Goal: Information Seeking & Learning: Understand process/instructions

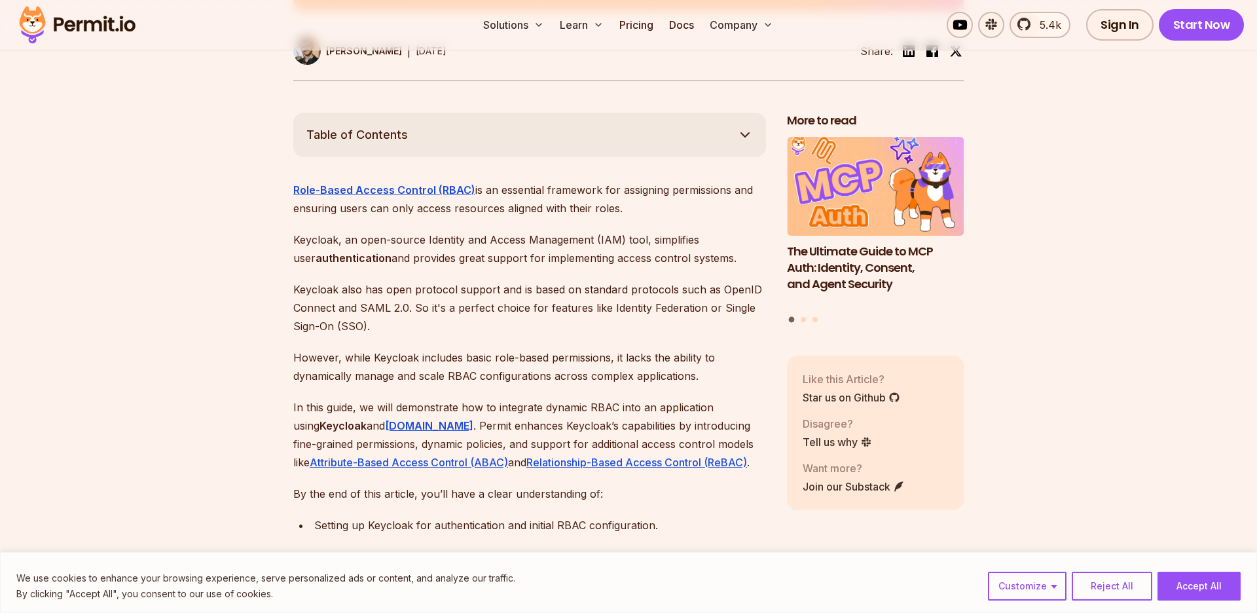
scroll to position [711, 0]
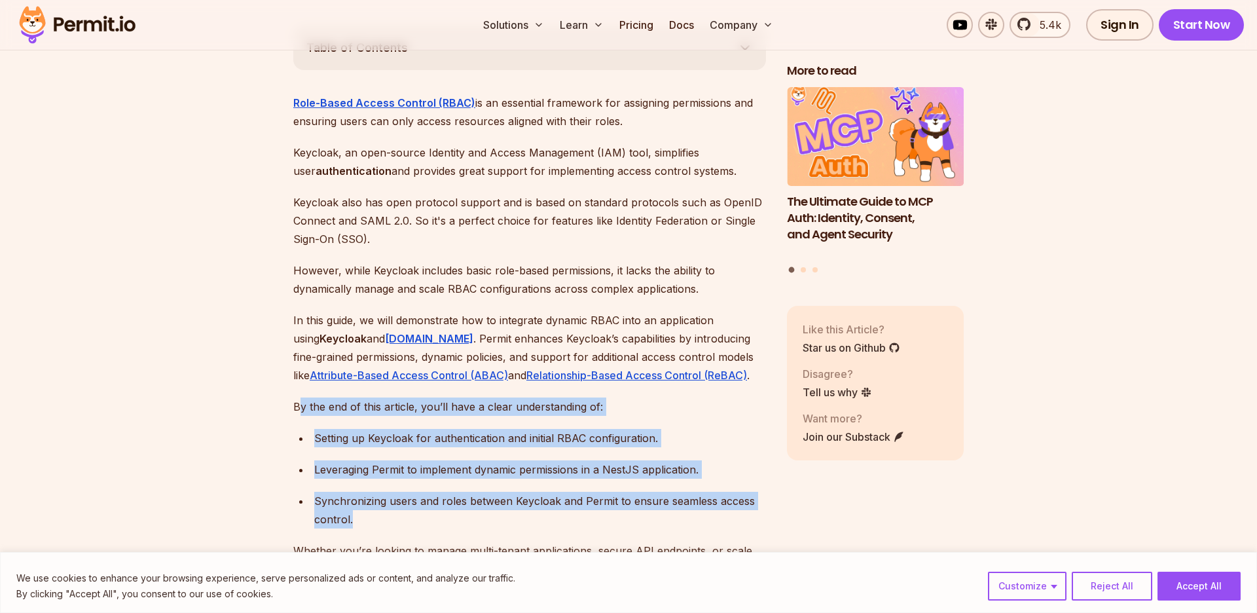
drag, startPoint x: 301, startPoint y: 386, endPoint x: 515, endPoint y: 506, distance: 246.0
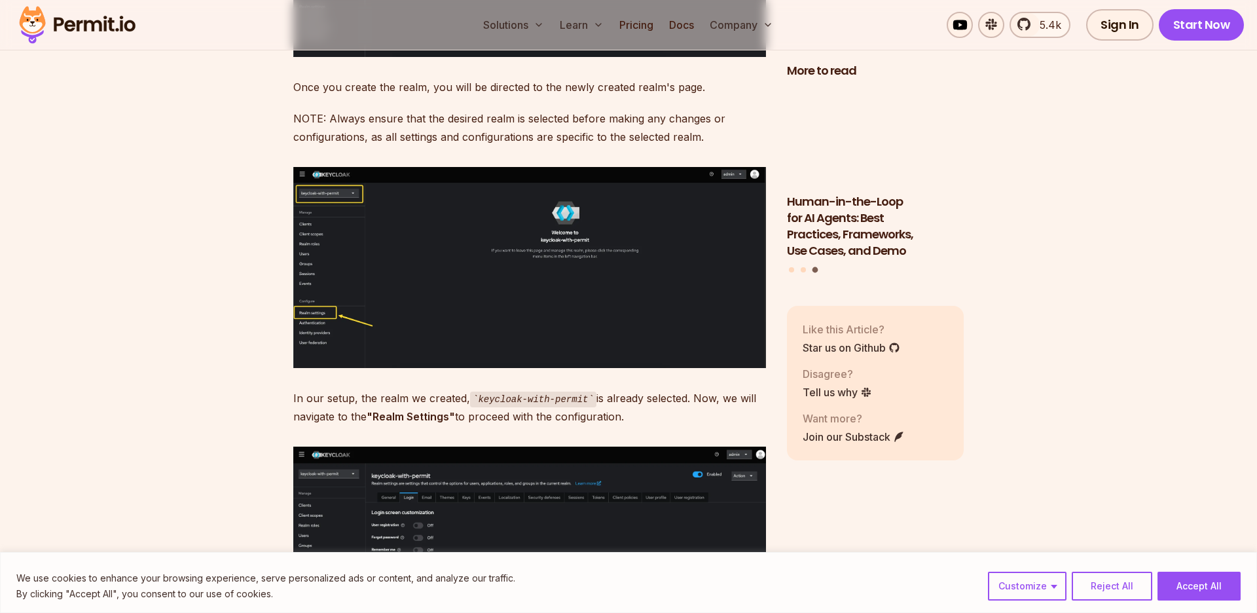
scroll to position [4160, 0]
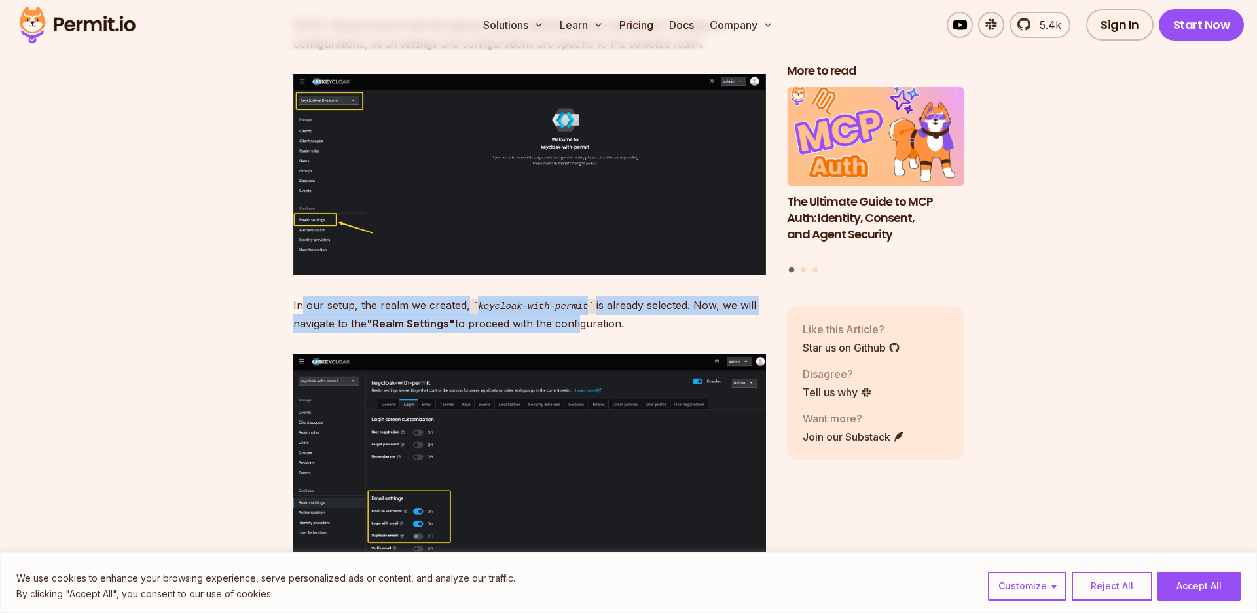
drag, startPoint x: 303, startPoint y: 284, endPoint x: 579, endPoint y: 295, distance: 276.6
click at [579, 296] on p "In our setup, the realm we created, keycloak-with-permit is already selected. N…" at bounding box center [529, 314] width 473 height 37
click at [624, 296] on p "In our setup, the realm we created, keycloak-with-permit is already selected. N…" at bounding box center [529, 314] width 473 height 37
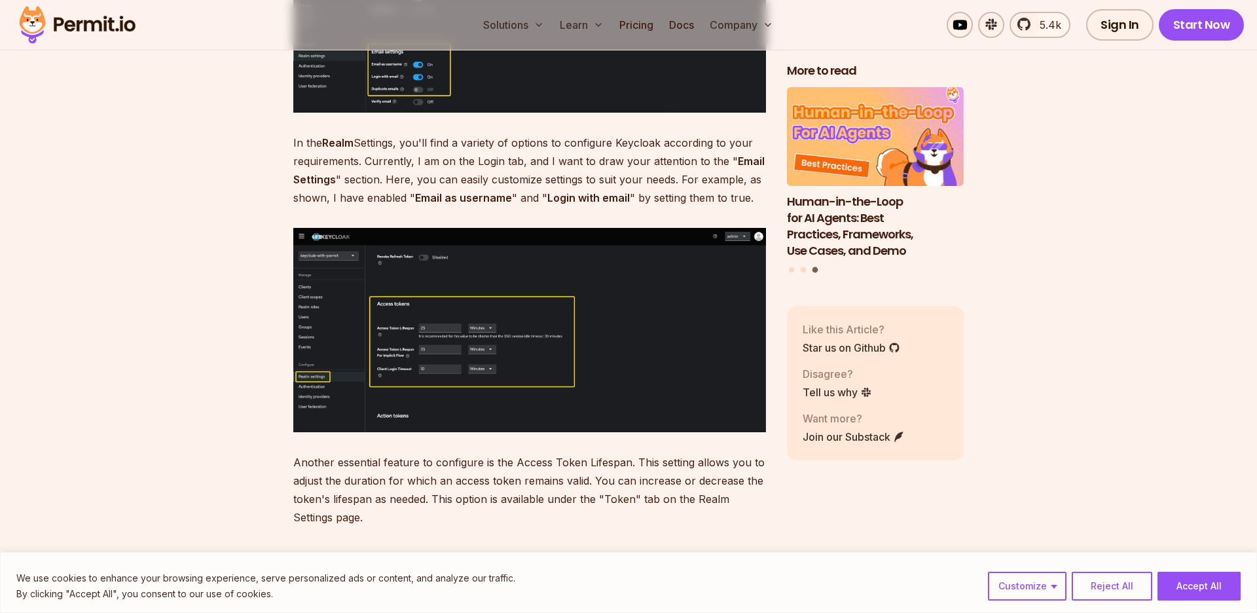
scroll to position [4612, 0]
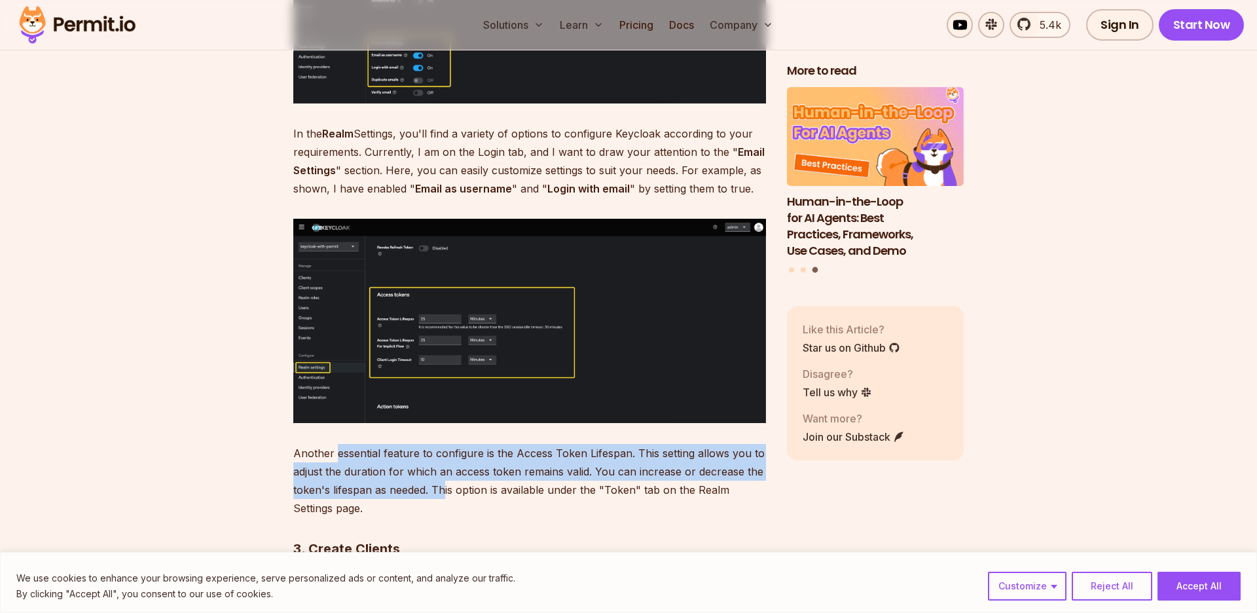
drag, startPoint x: 335, startPoint y: 438, endPoint x: 442, endPoint y: 475, distance: 113.5
click at [442, 475] on p "Another essential feature to configure is the Access Token Lifespan. This setti…" at bounding box center [529, 480] width 473 height 73
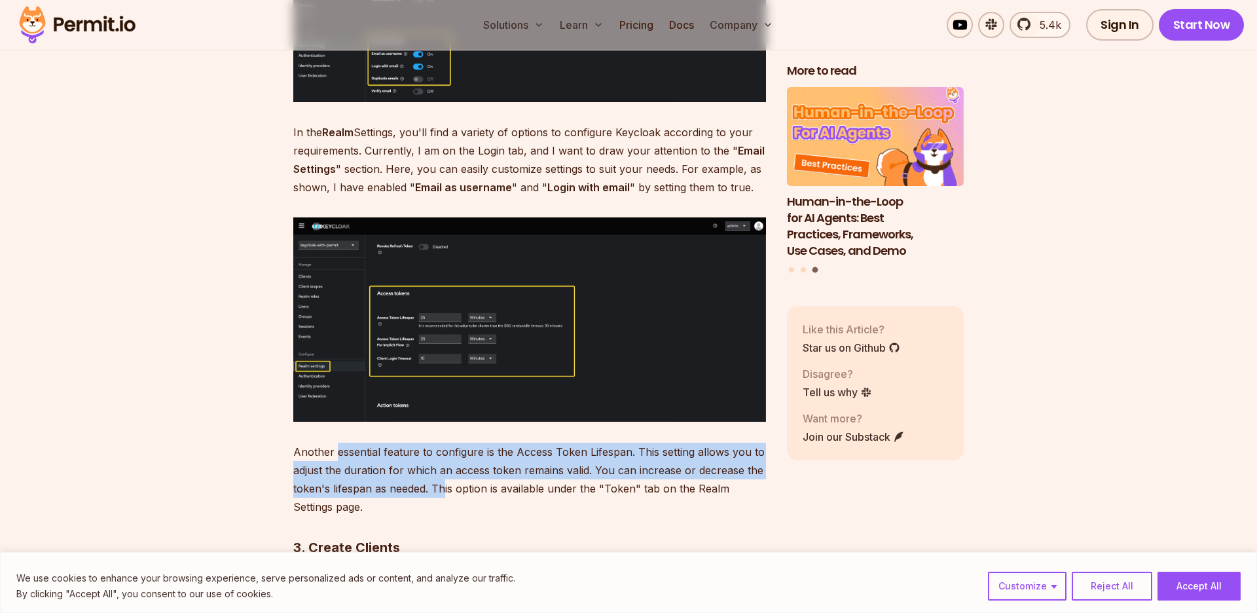
click at [442, 475] on p "Another essential feature to configure is the Access Token Lifespan. This setti…" at bounding box center [529, 479] width 473 height 73
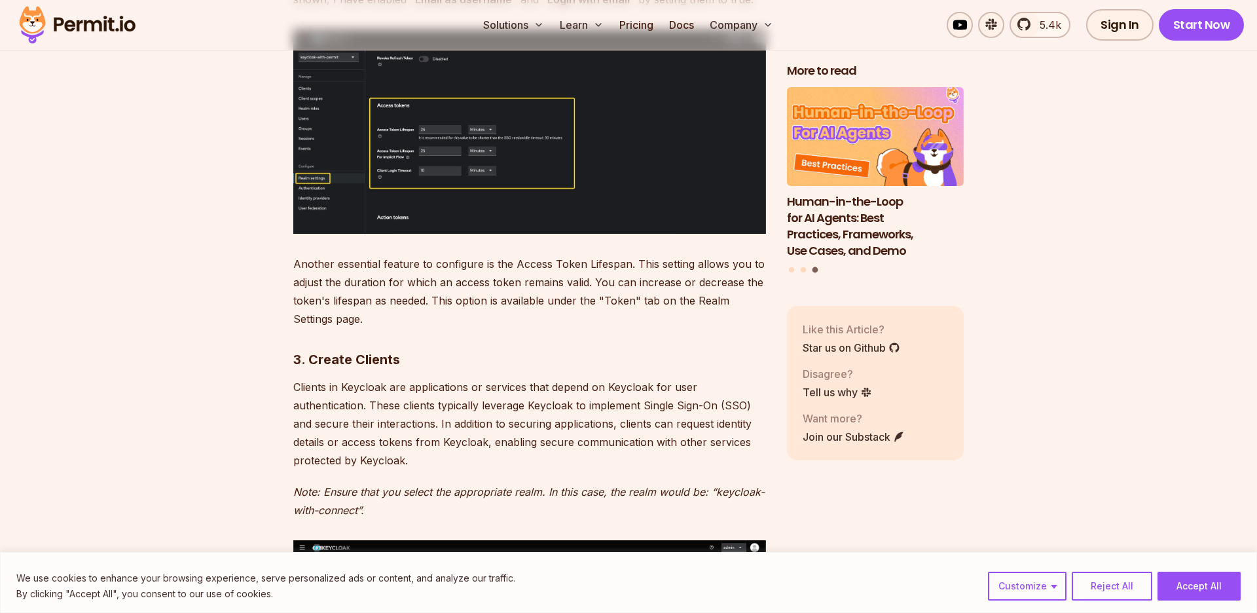
scroll to position [4806, 0]
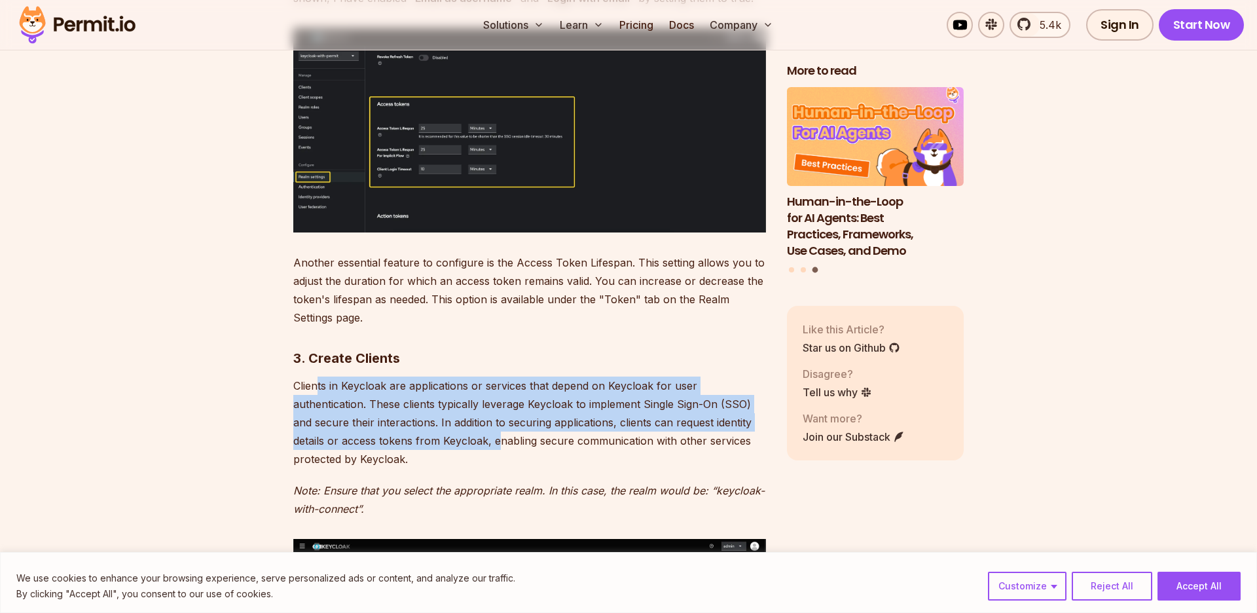
drag, startPoint x: 319, startPoint y: 364, endPoint x: 498, endPoint y: 413, distance: 186.0
click at [498, 413] on p "Clients in Keycloak are applications or services that depend on Keycloak for us…" at bounding box center [529, 423] width 473 height 92
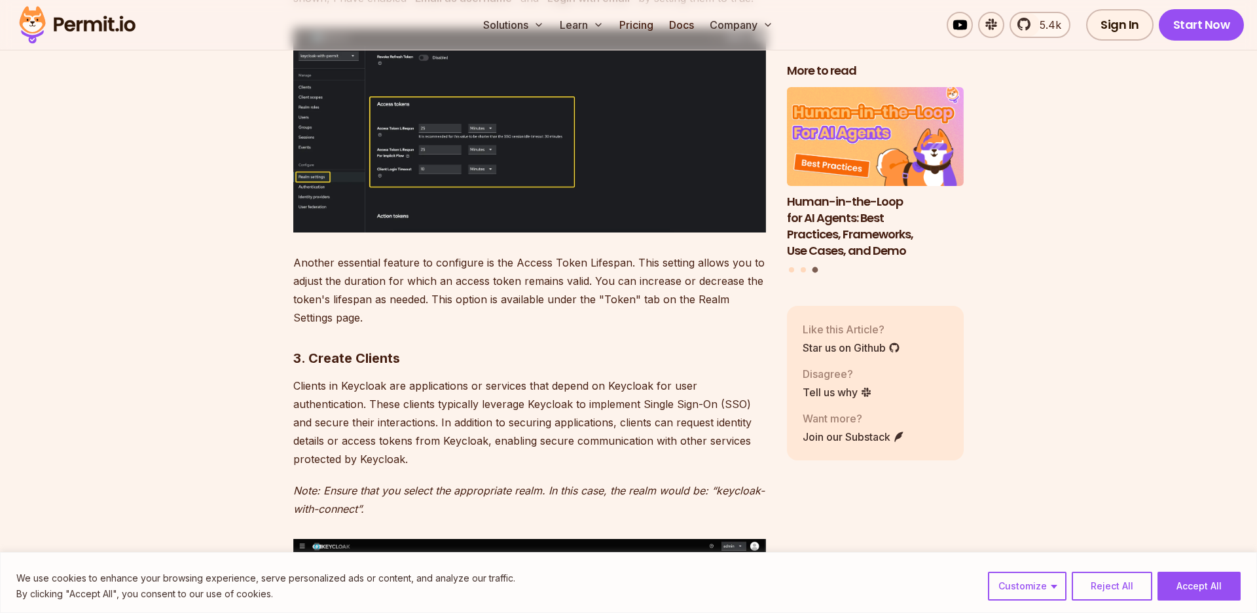
click at [498, 413] on p "Clients in Keycloak are applications or services that depend on Keycloak for us…" at bounding box center [529, 423] width 473 height 92
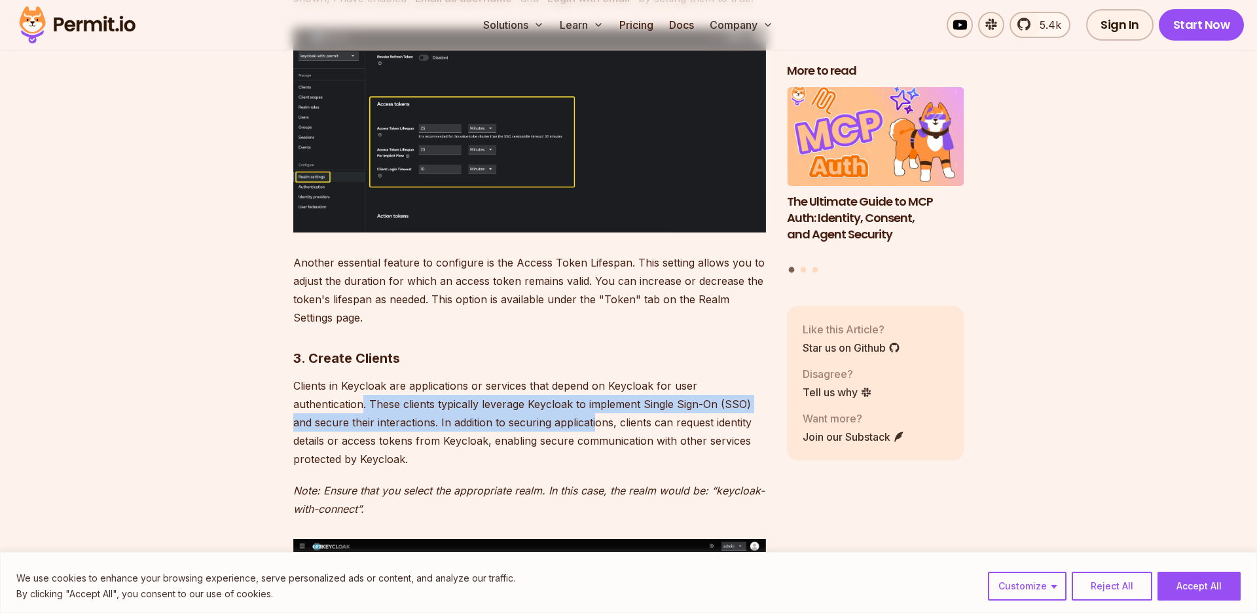
drag, startPoint x: 361, startPoint y: 380, endPoint x: 596, endPoint y: 398, distance: 235.1
click at [596, 398] on p "Clients in Keycloak are applications or services that depend on Keycloak for us…" at bounding box center [529, 423] width 473 height 92
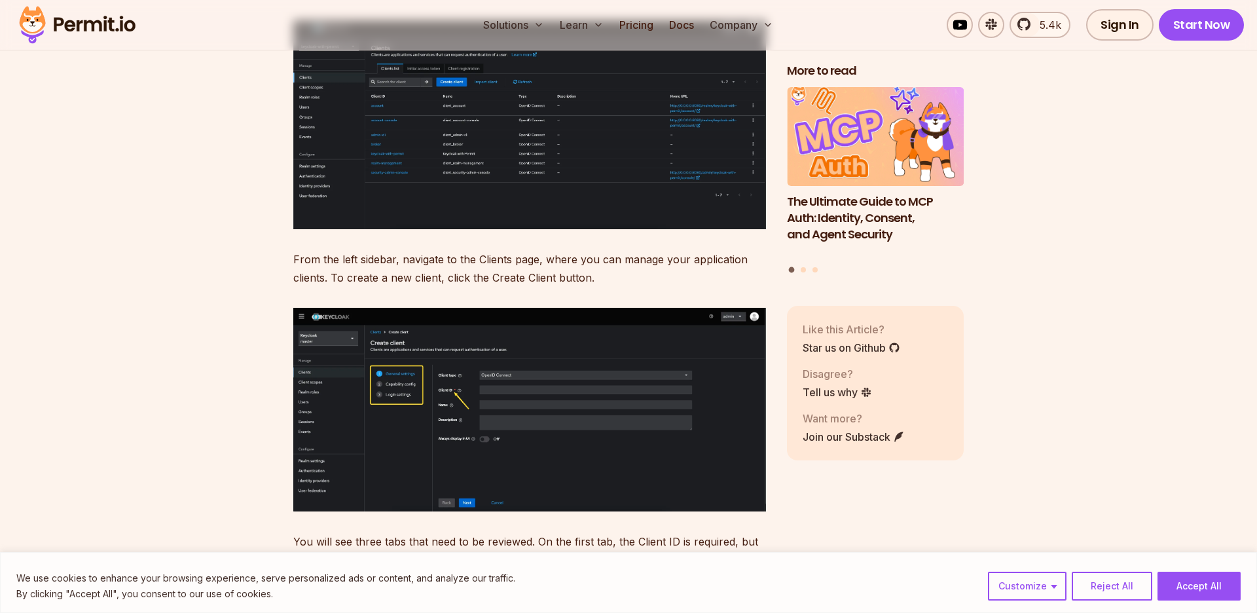
scroll to position [5327, 0]
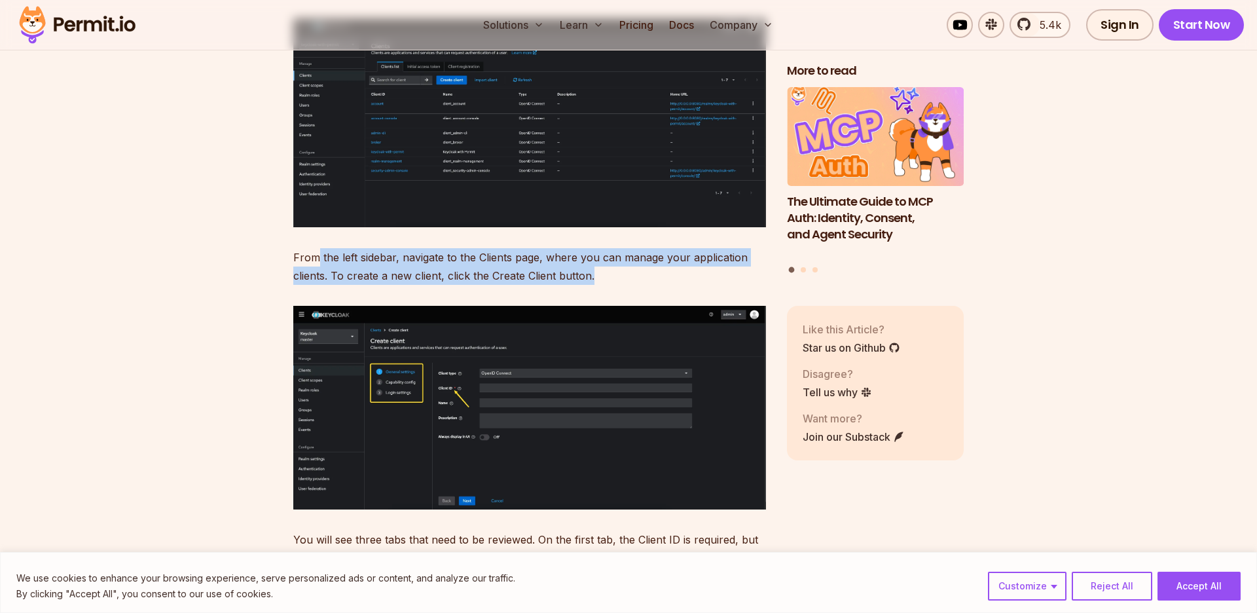
drag, startPoint x: 316, startPoint y: 231, endPoint x: 486, endPoint y: 266, distance: 173.3
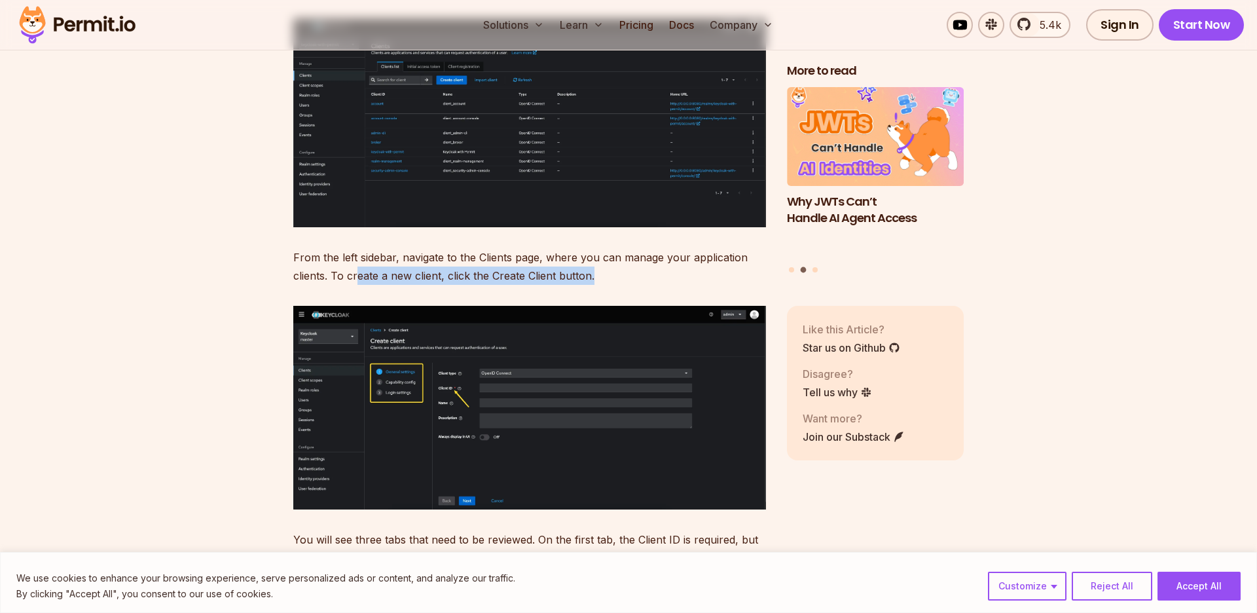
drag, startPoint x: 358, startPoint y: 257, endPoint x: 434, endPoint y: 267, distance: 76.7
drag, startPoint x: 434, startPoint y: 267, endPoint x: 405, endPoint y: 342, distance: 79.8
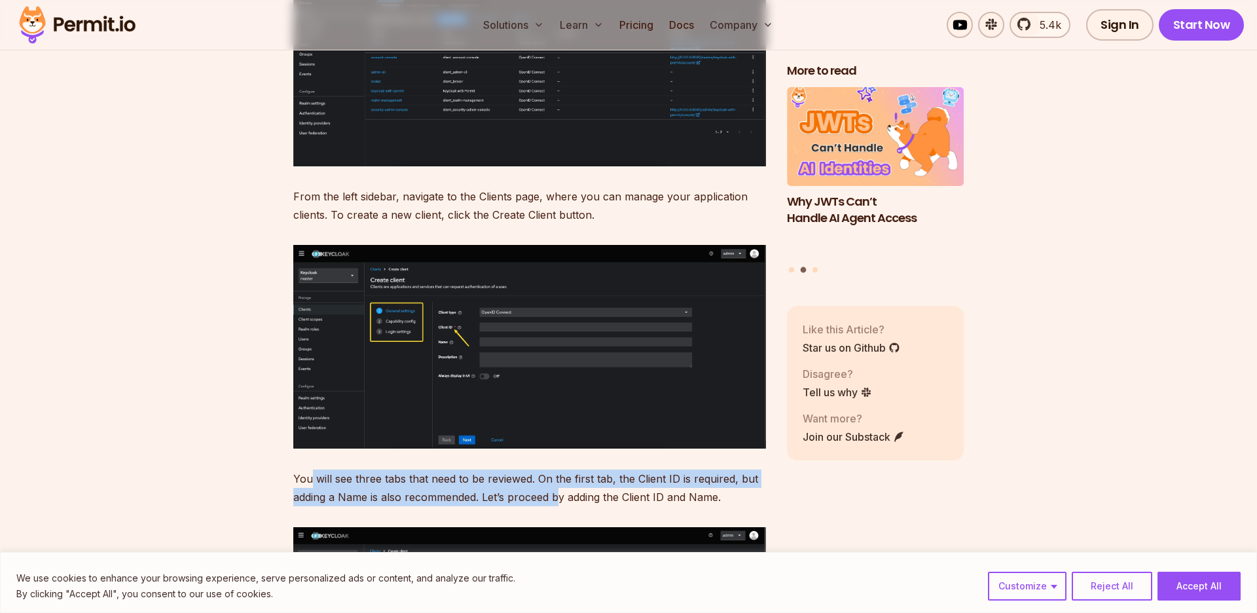
scroll to position [5389, 0]
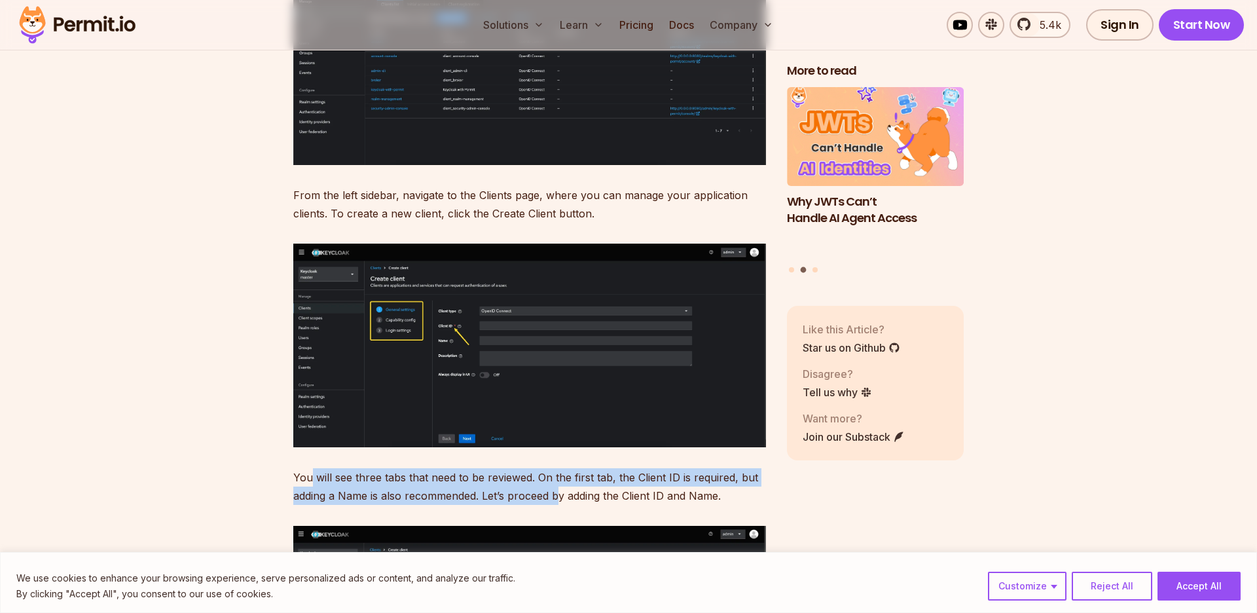
drag, startPoint x: 311, startPoint y: 465, endPoint x: 557, endPoint y: 473, distance: 246.4
click at [557, 473] on p "You will see three tabs that need to be reviewed. On the first tab, the Client …" at bounding box center [529, 486] width 473 height 37
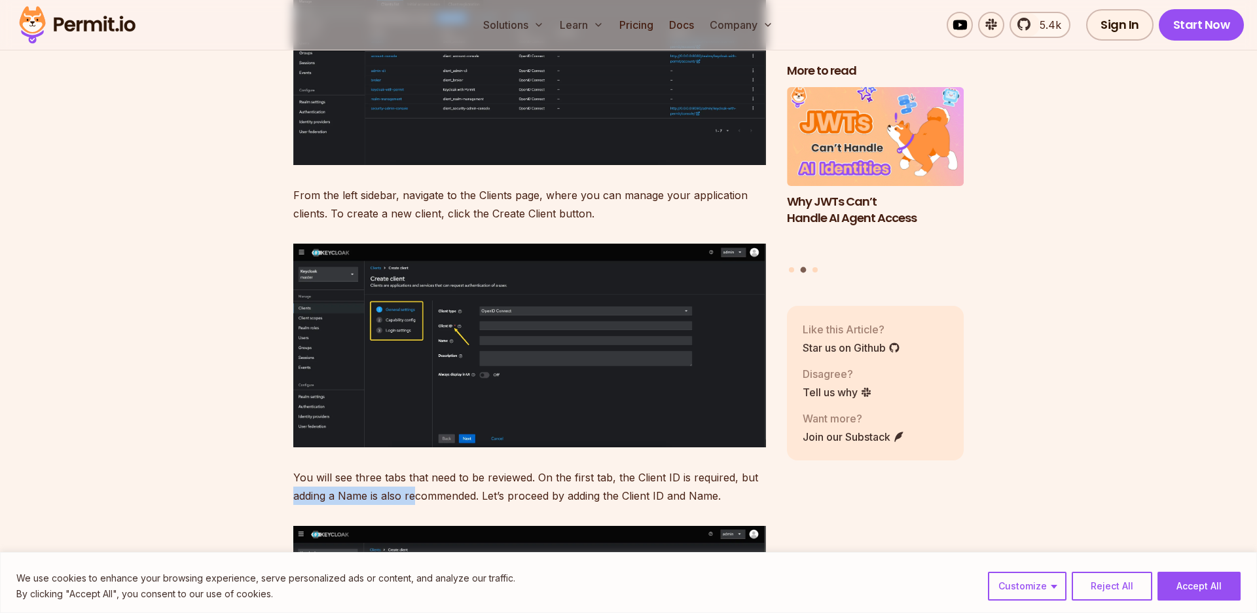
drag, startPoint x: 285, startPoint y: 476, endPoint x: 415, endPoint y: 483, distance: 129.9
click at [415, 483] on p "You will see three tabs that need to be reviewed. On the first tab, the Client …" at bounding box center [529, 486] width 473 height 37
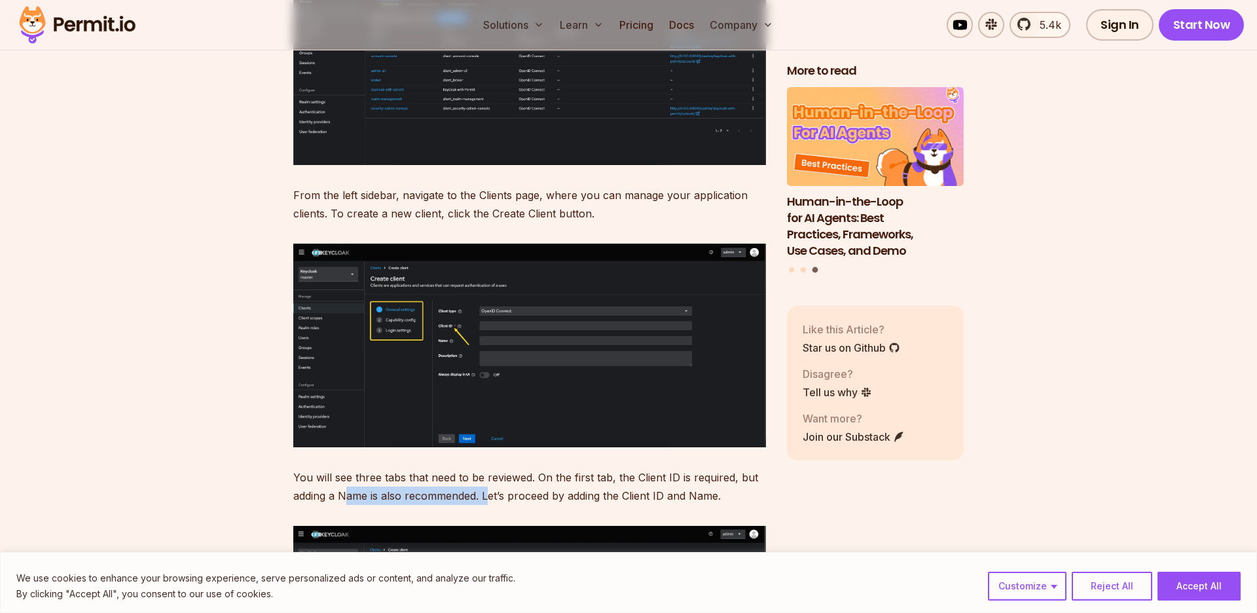
drag, startPoint x: 344, startPoint y: 468, endPoint x: 487, endPoint y: 479, distance: 143.2
click at [487, 479] on p "You will see three tabs that need to be reviewed. On the first tab, the Client …" at bounding box center [529, 486] width 473 height 37
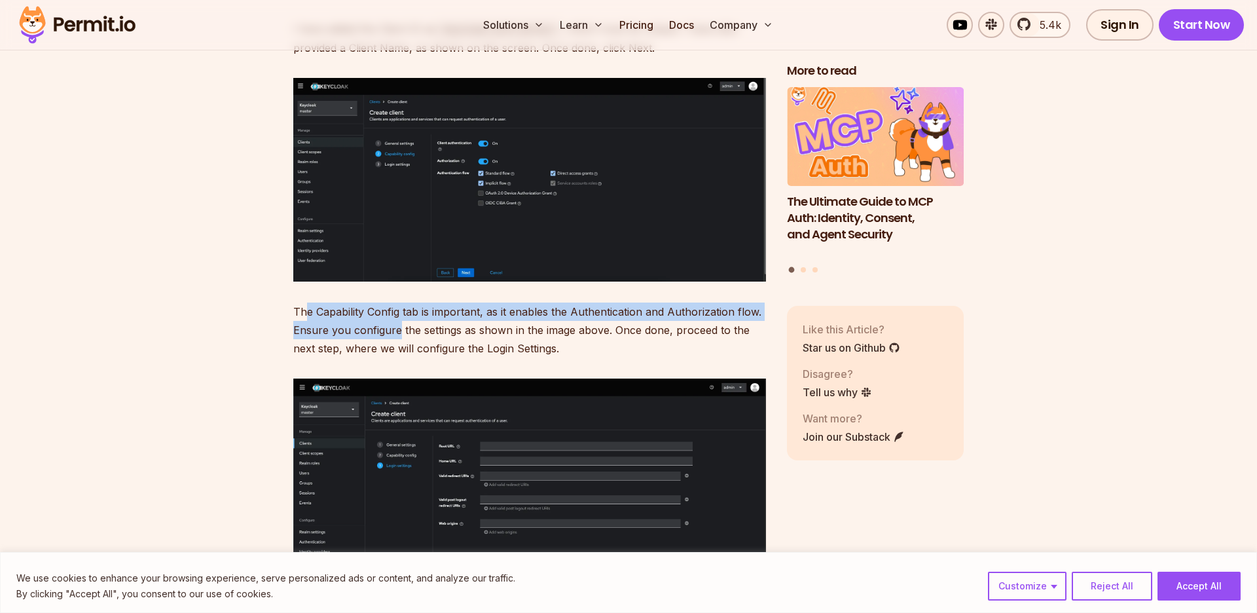
scroll to position [6122, 0]
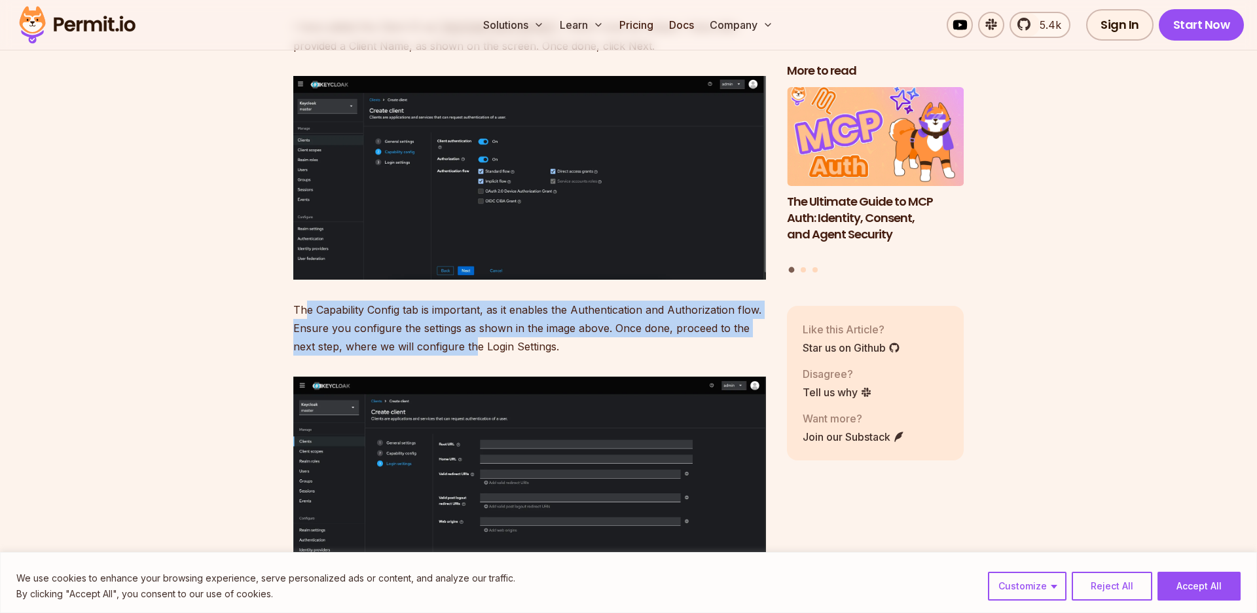
drag, startPoint x: 306, startPoint y: 292, endPoint x: 475, endPoint y: 329, distance: 173.7
click at [475, 329] on p "The Capability Config tab is important, as it enables the Authentication and Au…" at bounding box center [529, 328] width 473 height 55
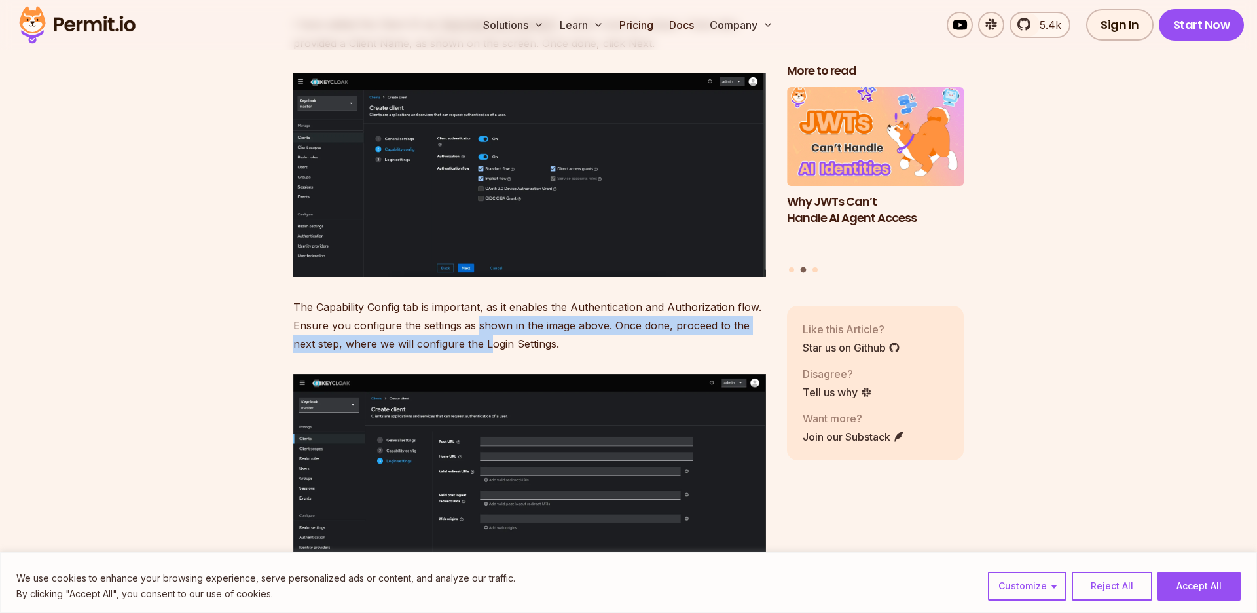
drag, startPoint x: 477, startPoint y: 306, endPoint x: 492, endPoint y: 329, distance: 27.4
click at [492, 329] on p "The Capability Config tab is important, as it enables the Authentication and Au…" at bounding box center [529, 325] width 473 height 55
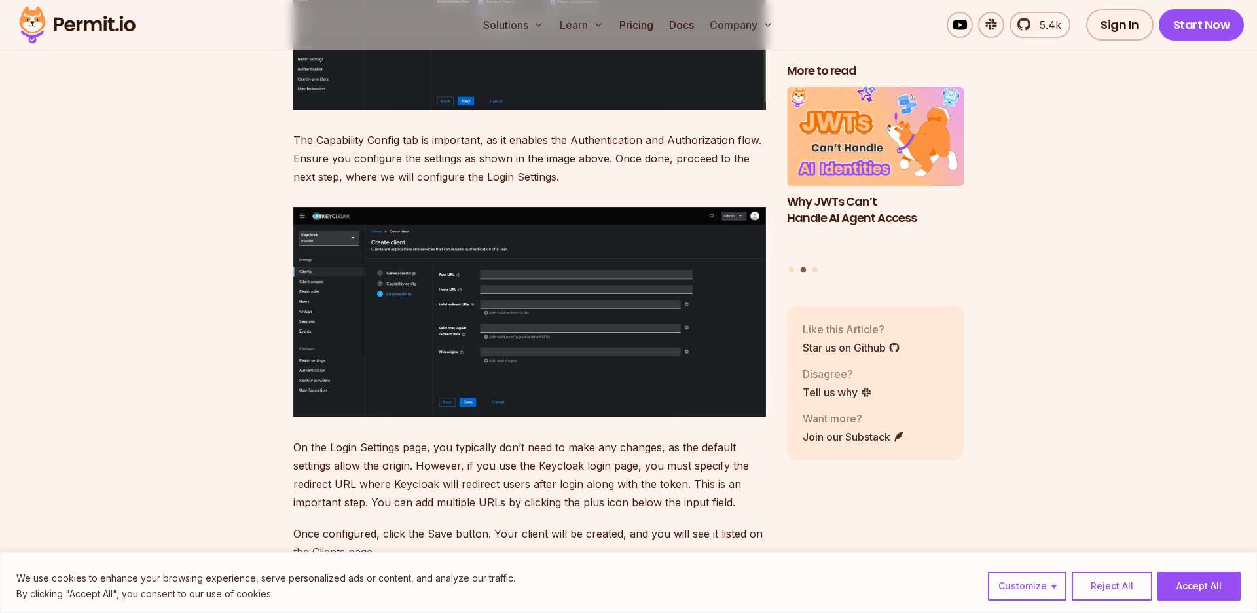
scroll to position [6346, 0]
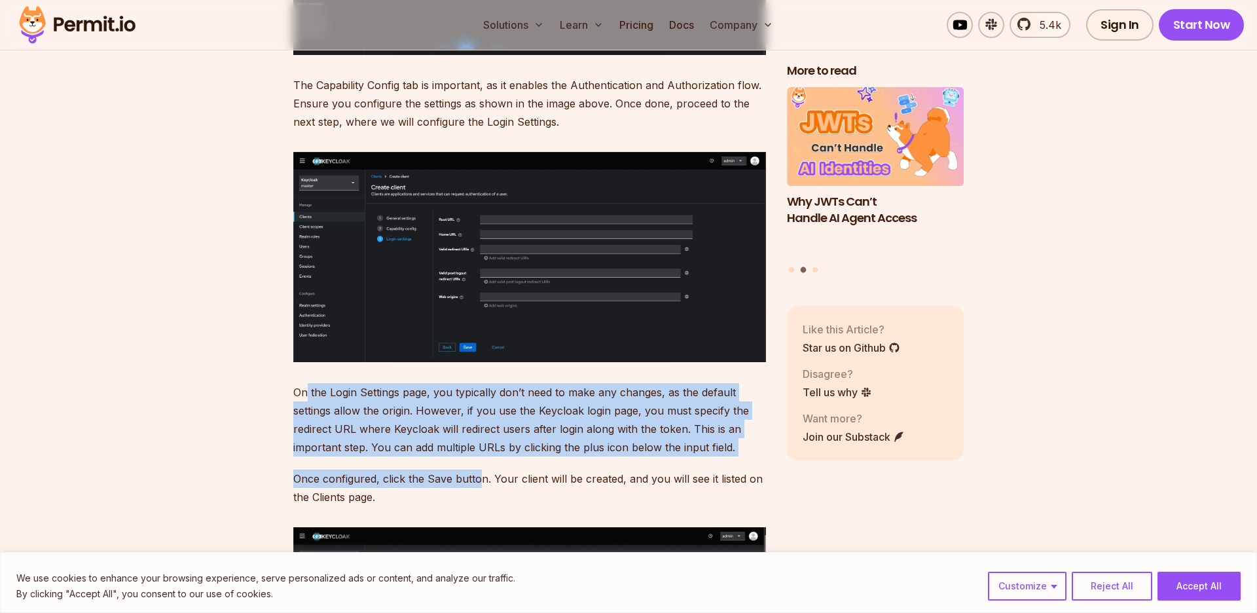
drag, startPoint x: 306, startPoint y: 379, endPoint x: 479, endPoint y: 458, distance: 190.2
click at [479, 470] on p "Once configured, click the Save button. Your client will be created, and you wi…" at bounding box center [529, 488] width 473 height 37
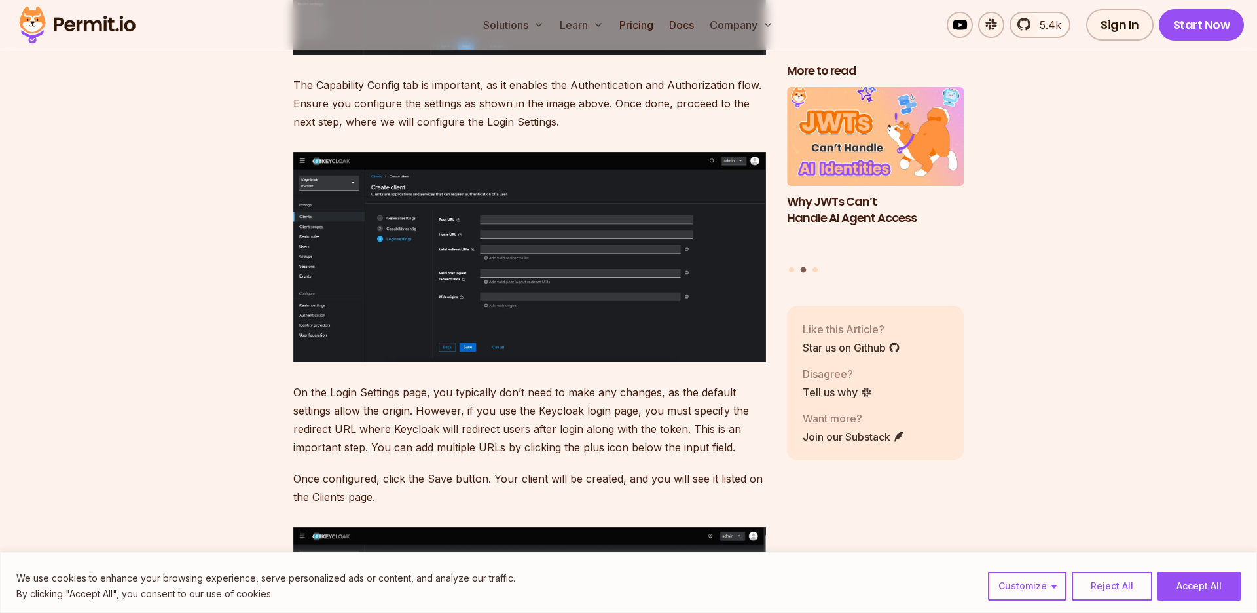
click at [394, 416] on p "On the Login Settings page, you typically don’t need to make any changes, as th…" at bounding box center [529, 419] width 473 height 73
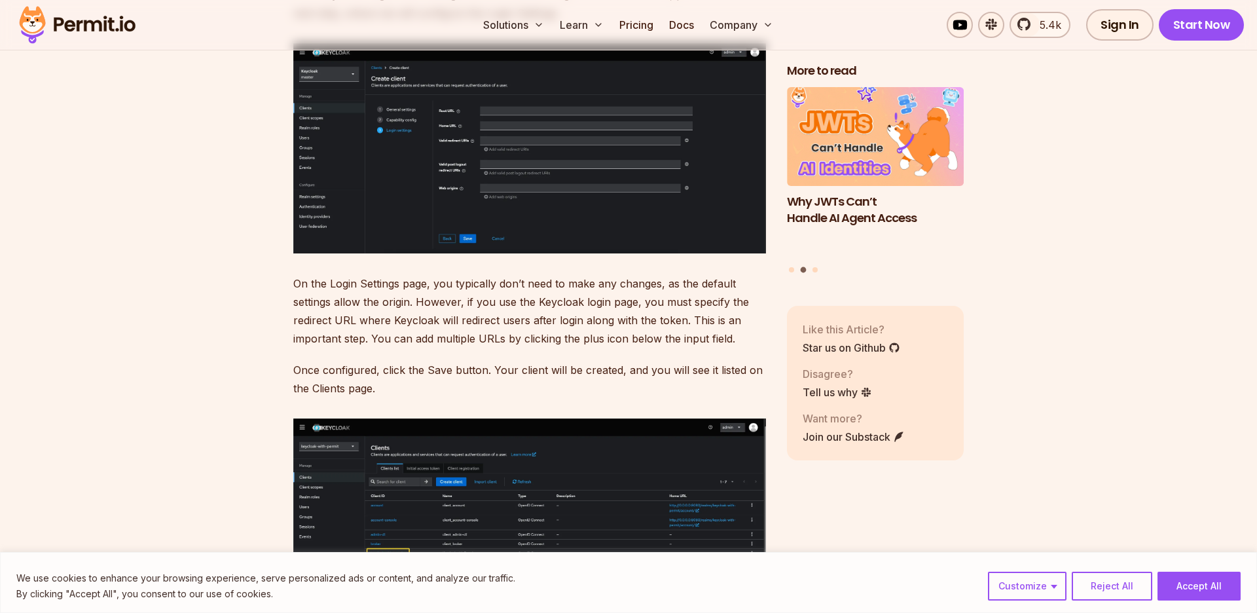
scroll to position [6452, 0]
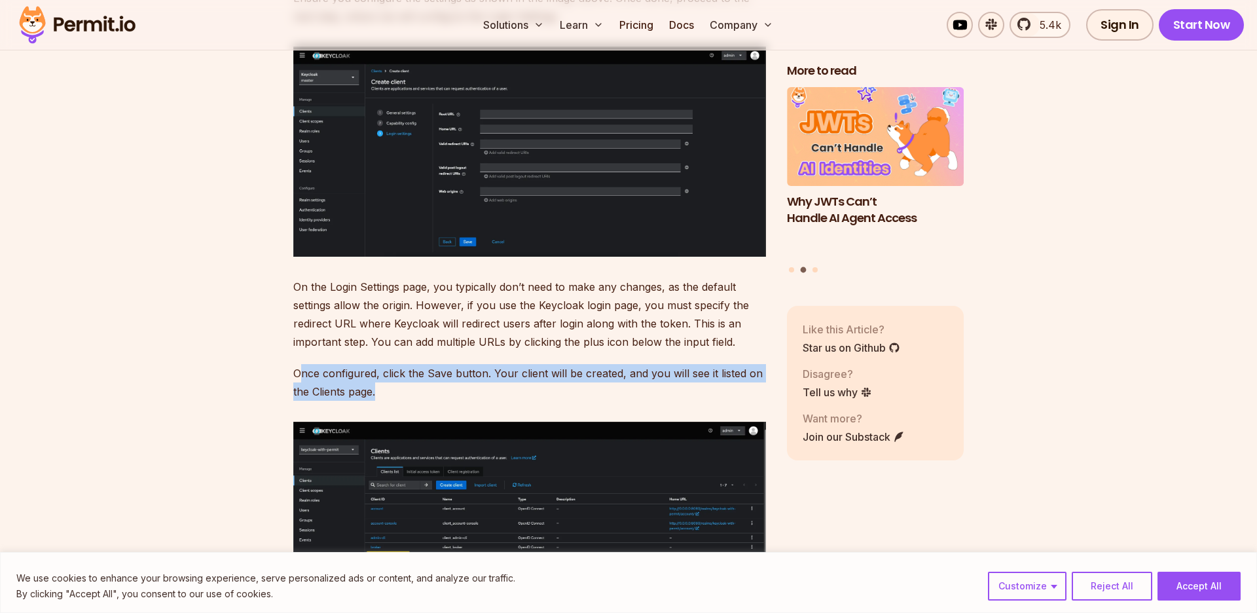
drag, startPoint x: 301, startPoint y: 356, endPoint x: 495, endPoint y: 380, distance: 195.9
click at [495, 380] on p "Once configured, click the Save button. Your client will be created, and you wi…" at bounding box center [529, 382] width 473 height 37
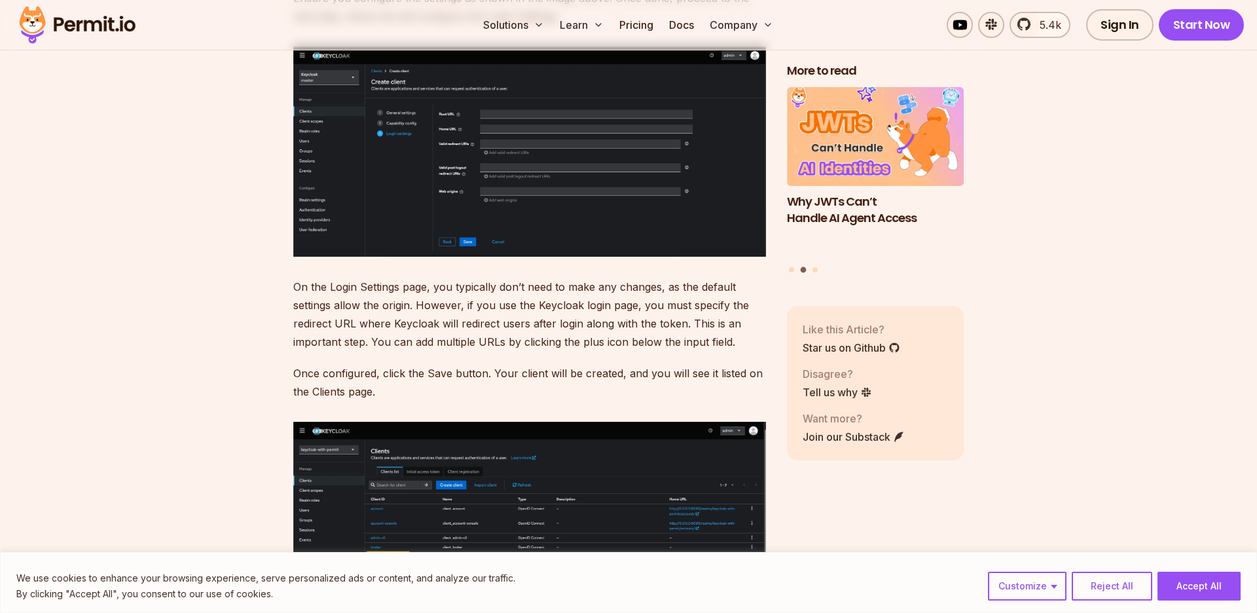
click at [495, 380] on p "Once configured, click the Save button. Your client will be created, and you wi…" at bounding box center [529, 382] width 473 height 37
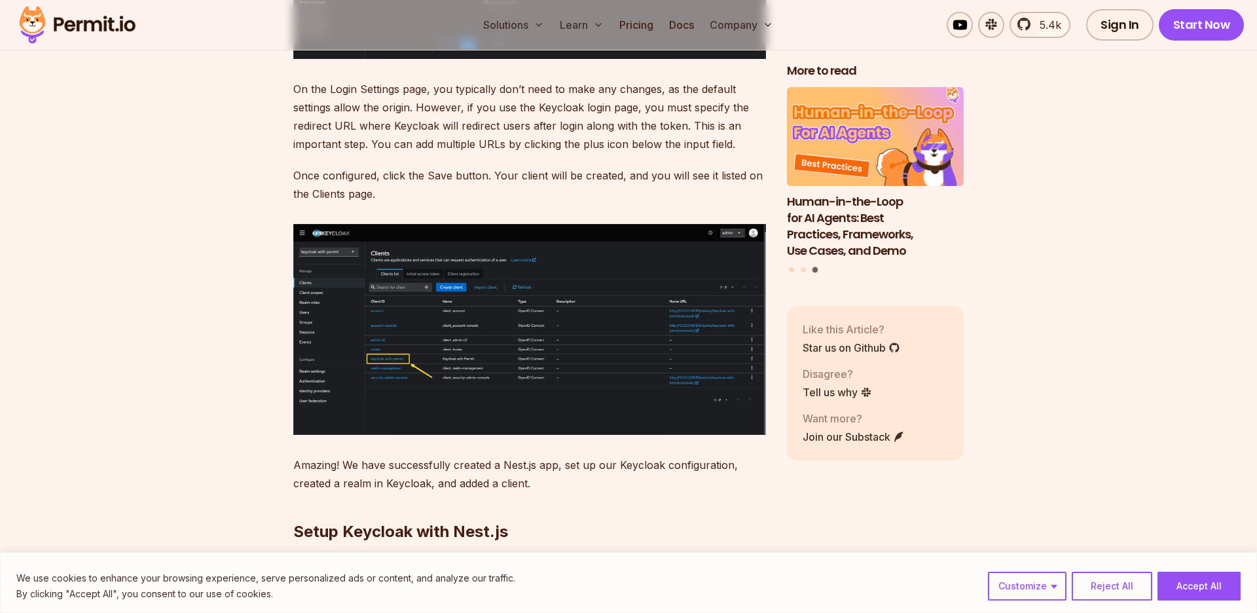
click at [408, 344] on img at bounding box center [529, 329] width 473 height 211
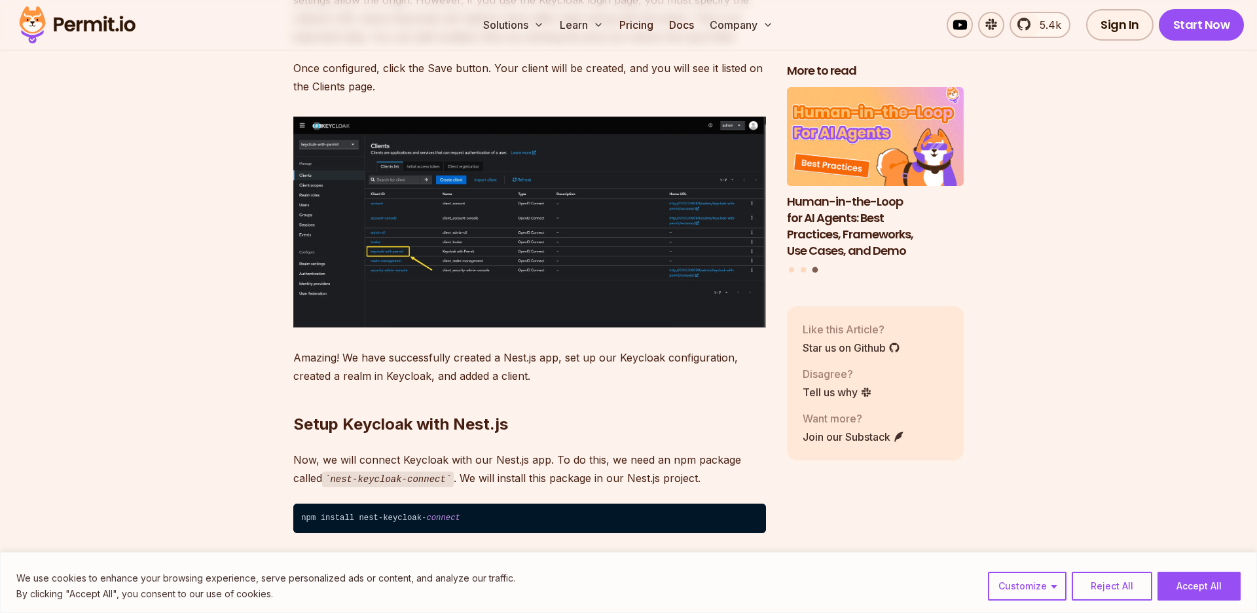
scroll to position [6758, 0]
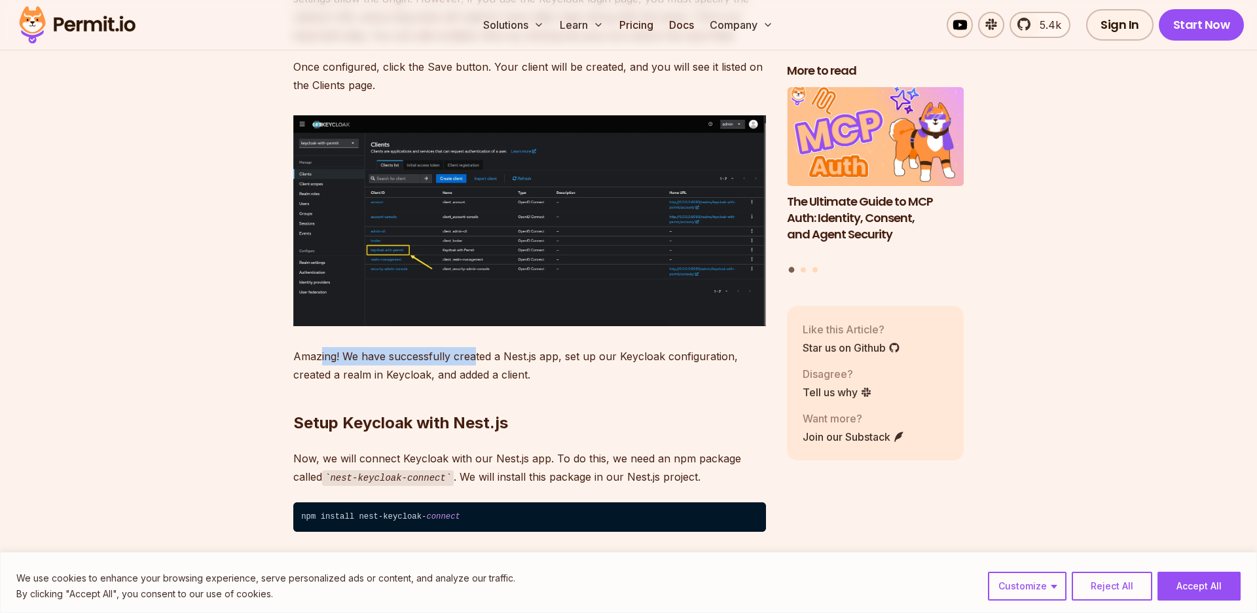
drag, startPoint x: 320, startPoint y: 335, endPoint x: 475, endPoint y: 338, distance: 155.2
click at [475, 347] on p "Amazing! We have successfully created a Nest.js app, set up our Keycloak config…" at bounding box center [529, 365] width 473 height 37
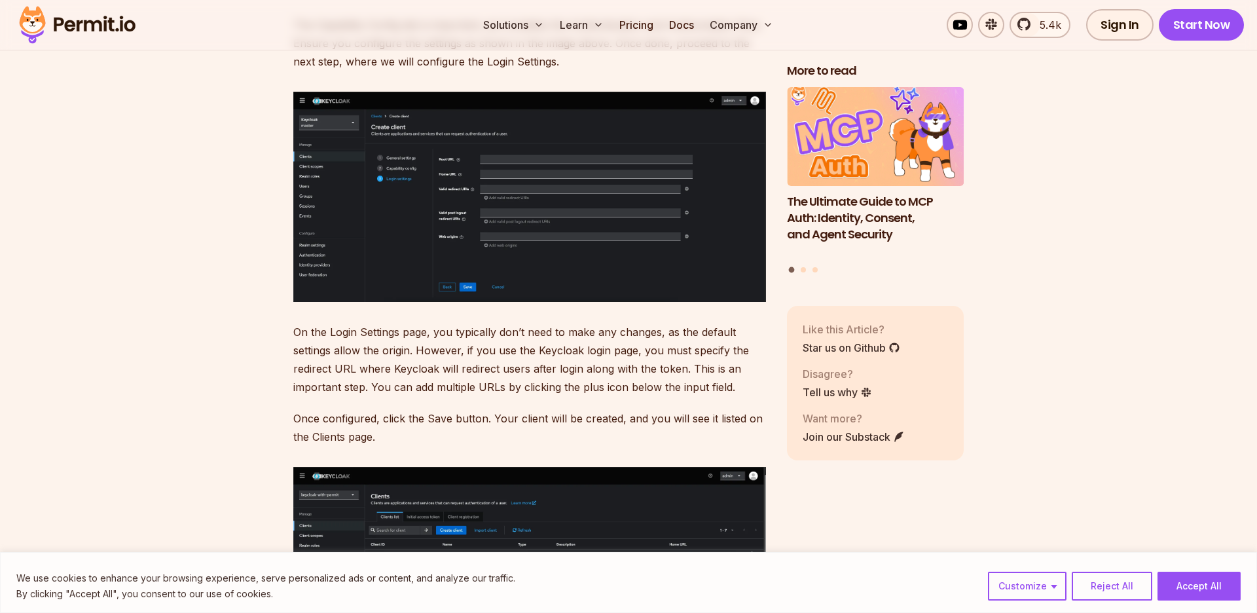
scroll to position [6407, 0]
drag, startPoint x: 305, startPoint y: 398, endPoint x: 480, endPoint y: 402, distance: 174.9
click at [480, 409] on p "Once configured, click the Save button. Your client will be created, and you wi…" at bounding box center [529, 427] width 473 height 37
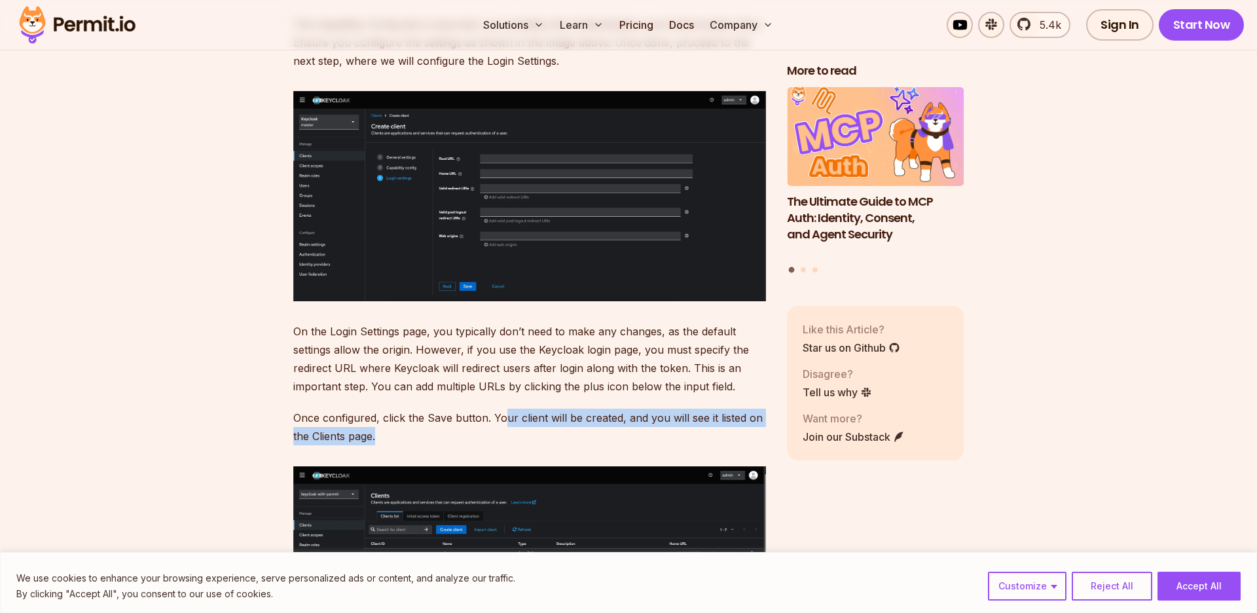
drag, startPoint x: 508, startPoint y: 402, endPoint x: 572, endPoint y: 415, distance: 65.5
click at [572, 415] on p "Once configured, click the Save button. Your client will be created, and you wi…" at bounding box center [529, 427] width 473 height 37
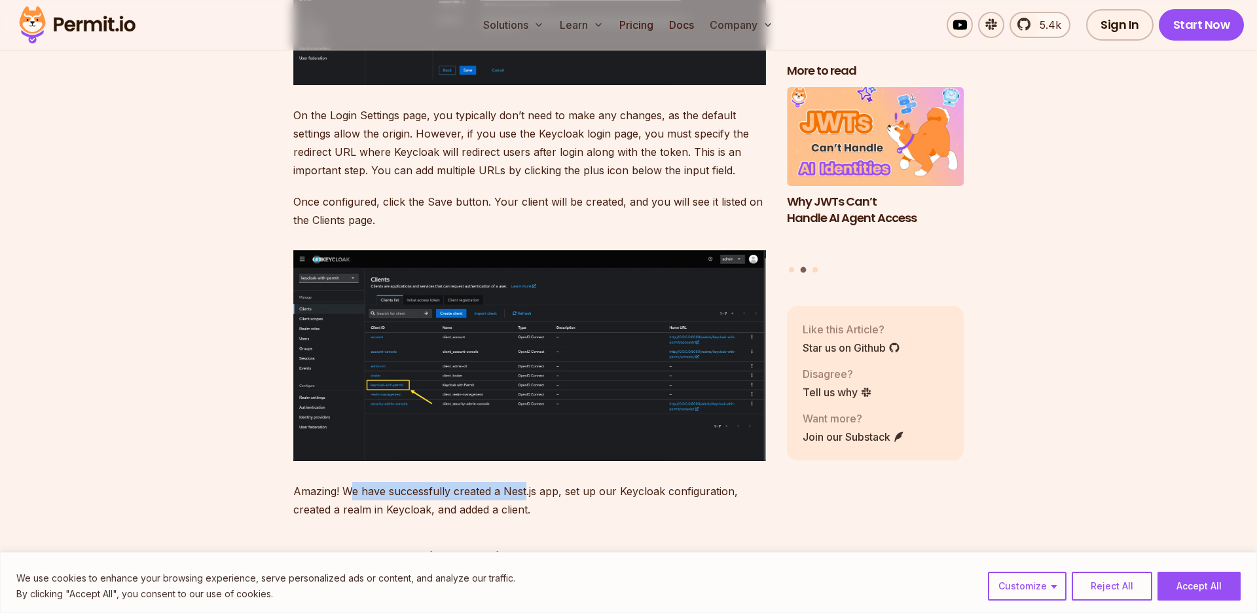
scroll to position [6625, 0]
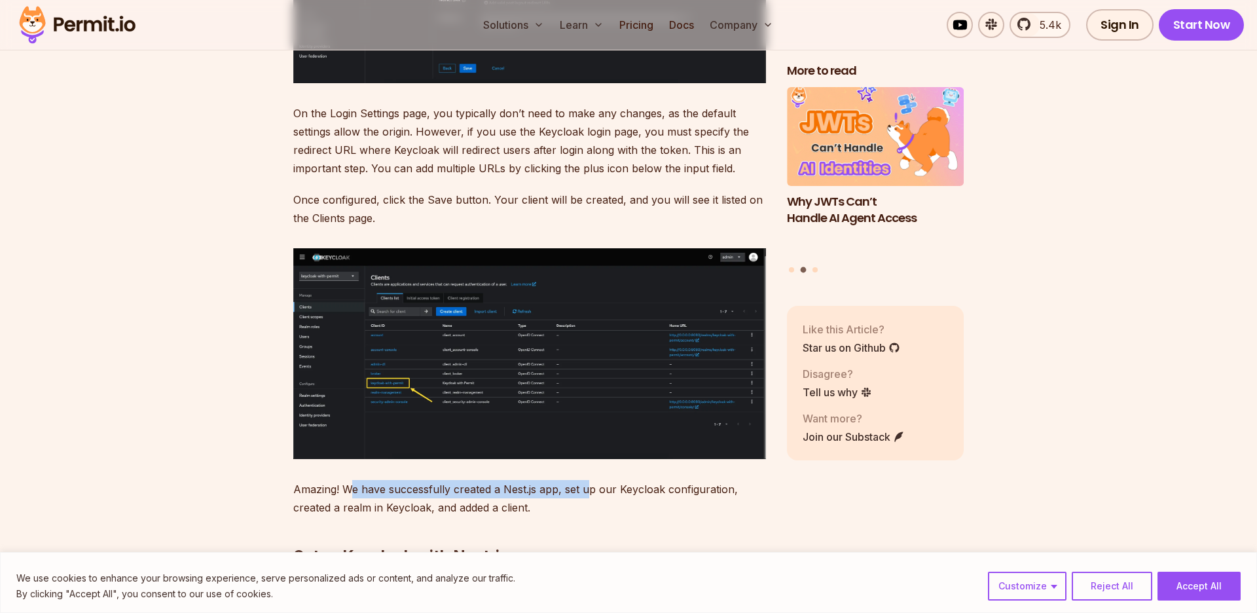
drag, startPoint x: 354, startPoint y: 473, endPoint x: 591, endPoint y: 475, distance: 237.1
click at [591, 480] on p "Amazing! We have successfully created a Nest.js app, set up our Keycloak config…" at bounding box center [529, 498] width 473 height 37
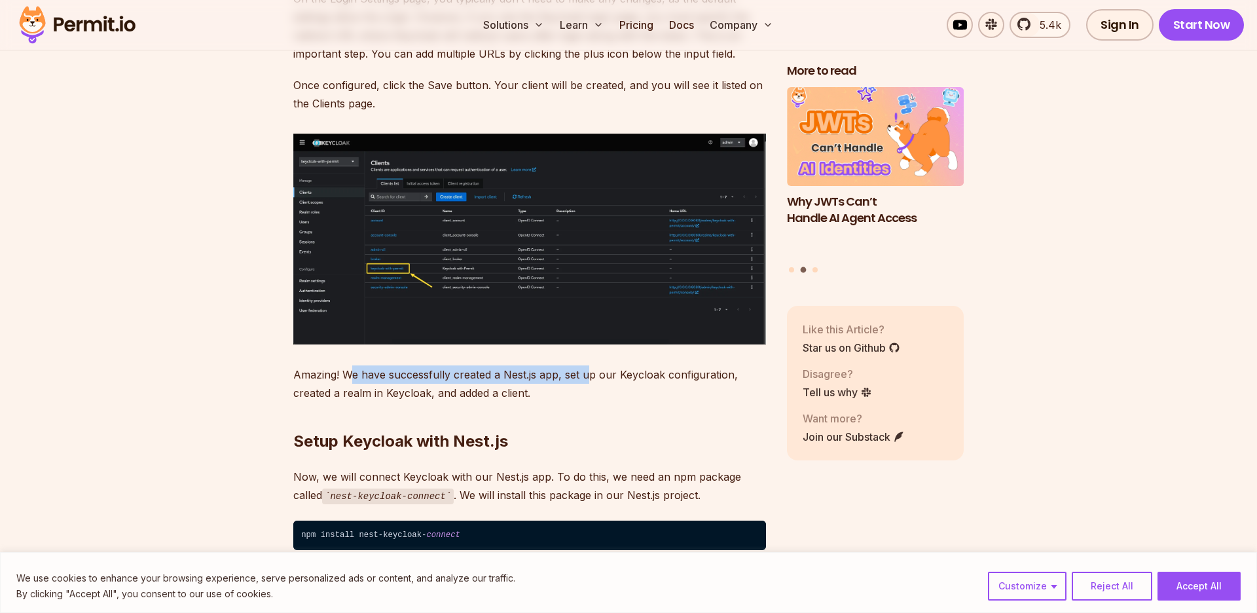
scroll to position [6745, 0]
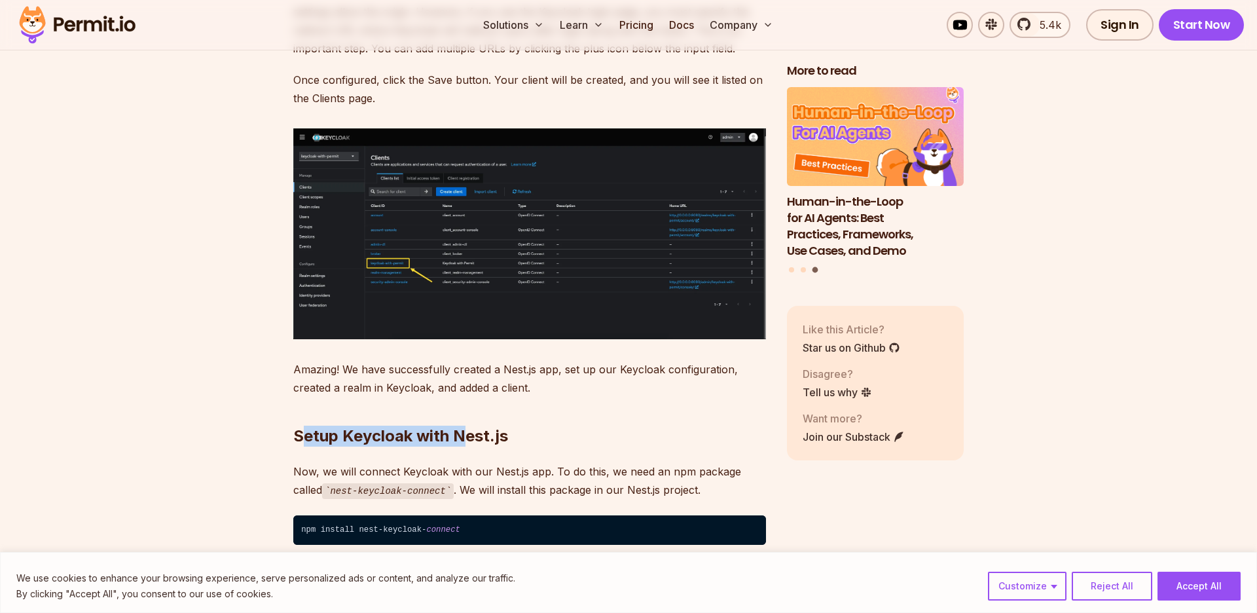
drag, startPoint x: 304, startPoint y: 422, endPoint x: 467, endPoint y: 420, distance: 163.1
click at [467, 426] on strong "Setup Keycloak with Nest.js" at bounding box center [400, 435] width 215 height 19
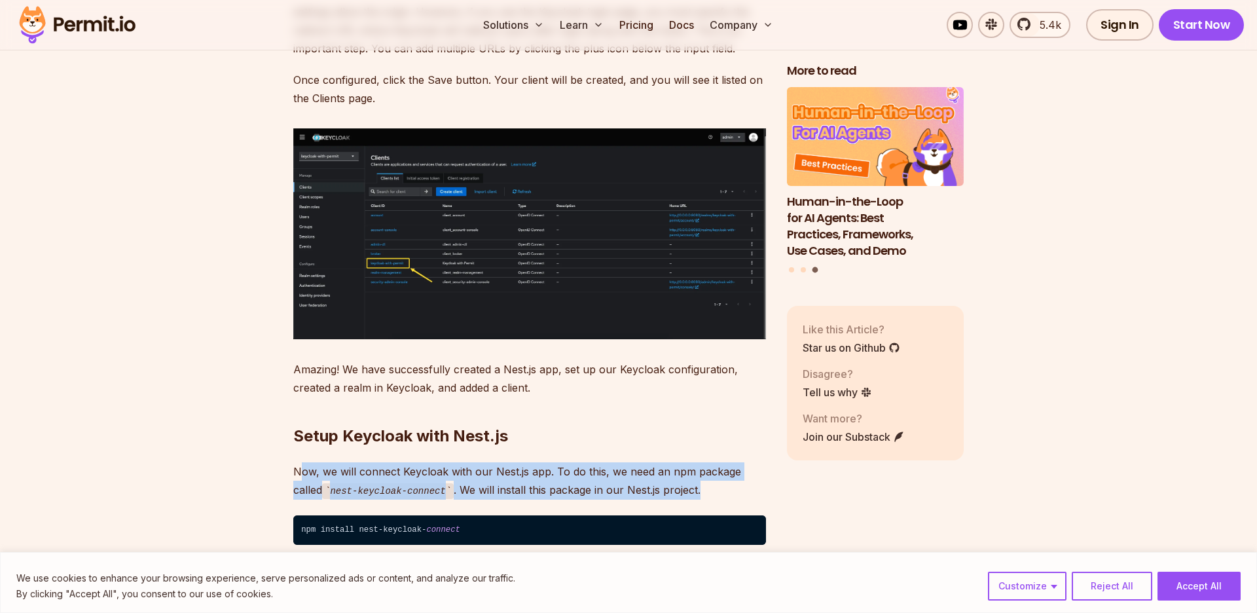
drag, startPoint x: 300, startPoint y: 452, endPoint x: 604, endPoint y: 483, distance: 306.1
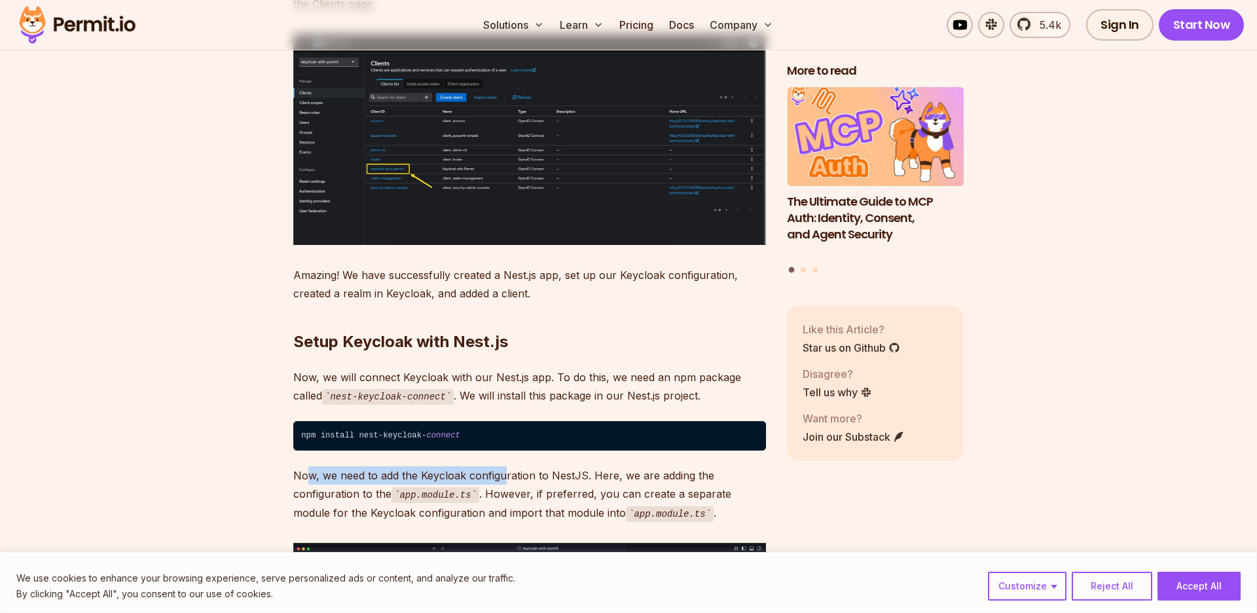
scroll to position [6842, 0]
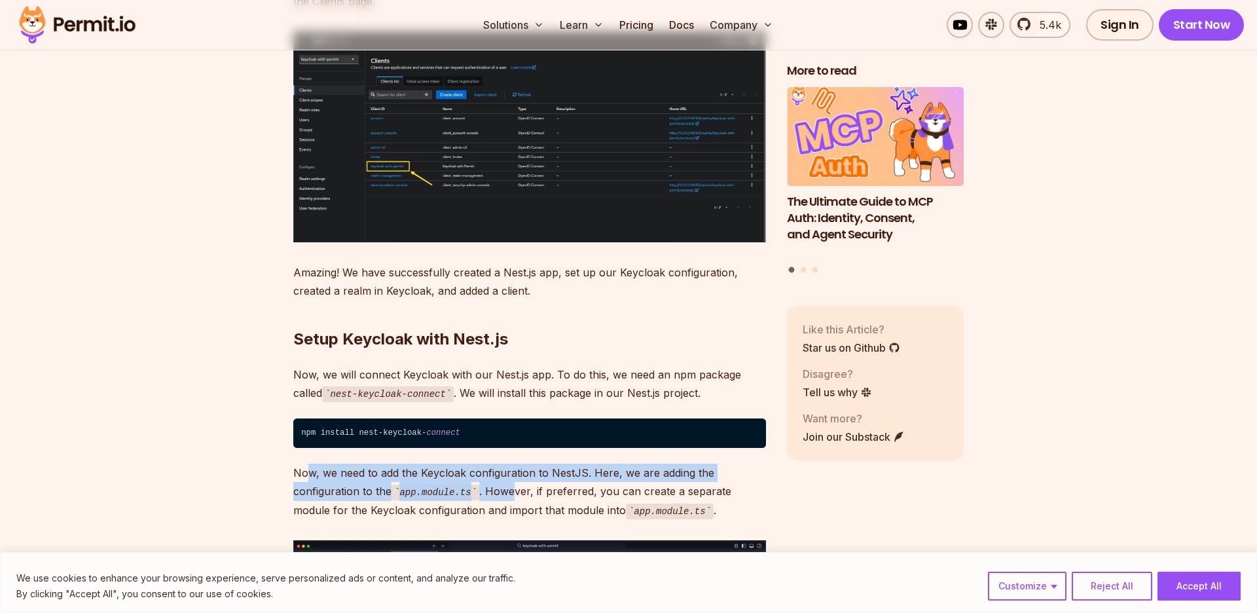
drag, startPoint x: 307, startPoint y: 461, endPoint x: 513, endPoint y: 464, distance: 206.3
click at [513, 464] on p "Now, we need to add the Keycloak configuration to NestJS. Here, we are adding t…" at bounding box center [529, 492] width 473 height 56
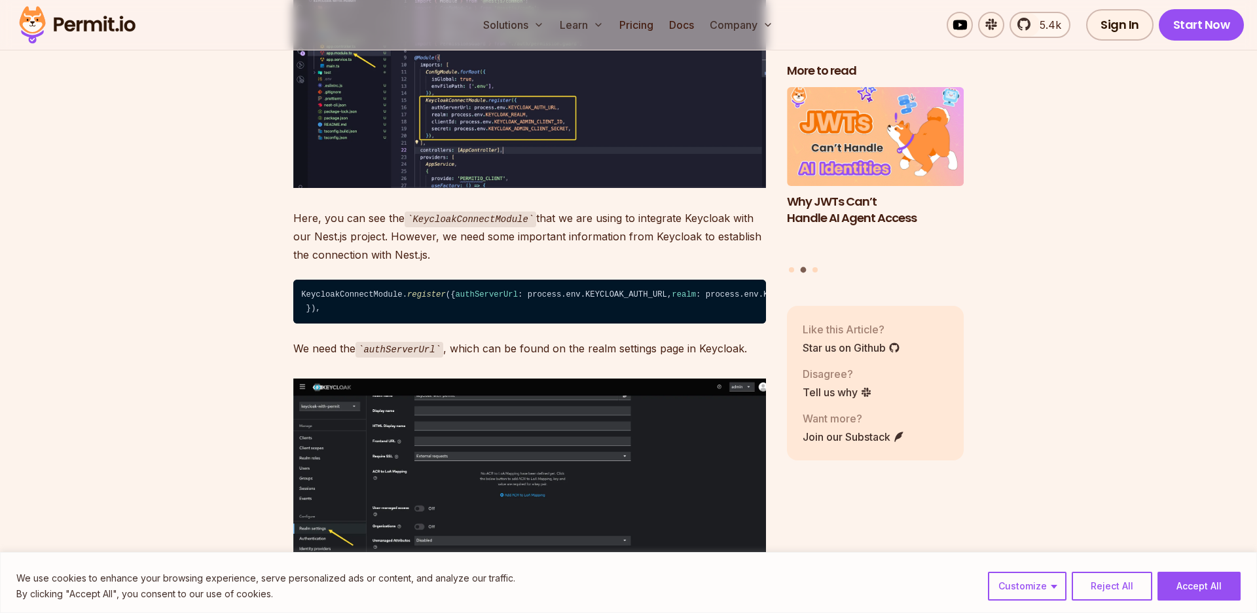
scroll to position [7411, 0]
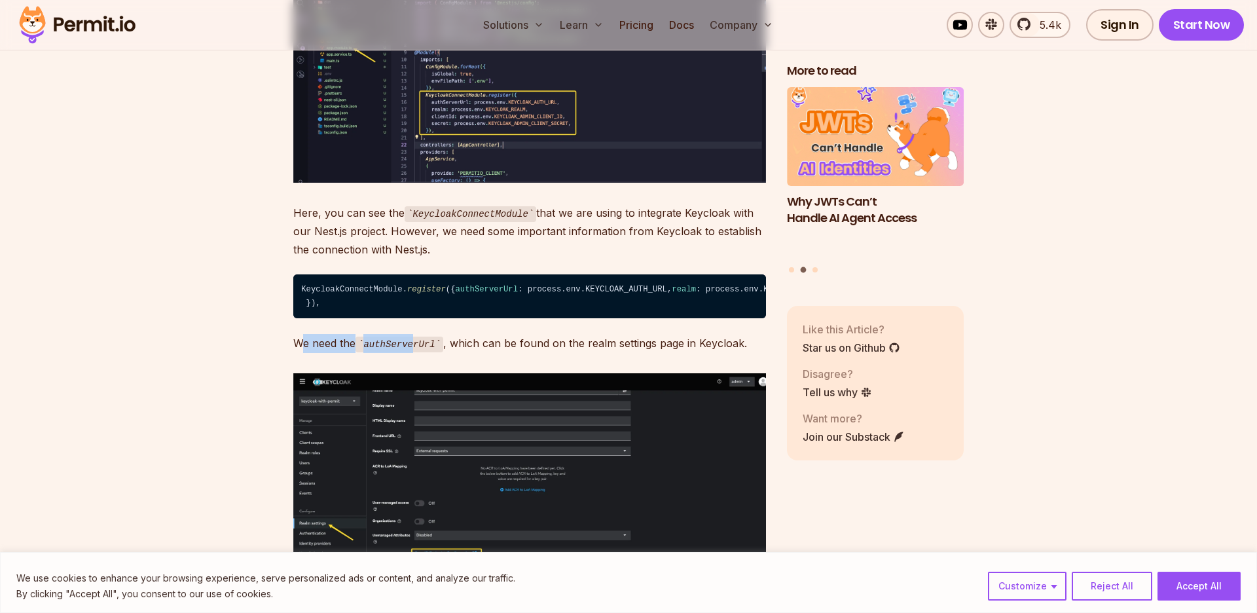
drag, startPoint x: 380, startPoint y: 380, endPoint x: 418, endPoint y: 384, distance: 38.1
click at [418, 353] on p "We need the authServerUrl , which can be found on the realm settings page in Ke…" at bounding box center [529, 343] width 473 height 19
click at [418, 352] on code "authServerUrl" at bounding box center [400, 345] width 88 height 16
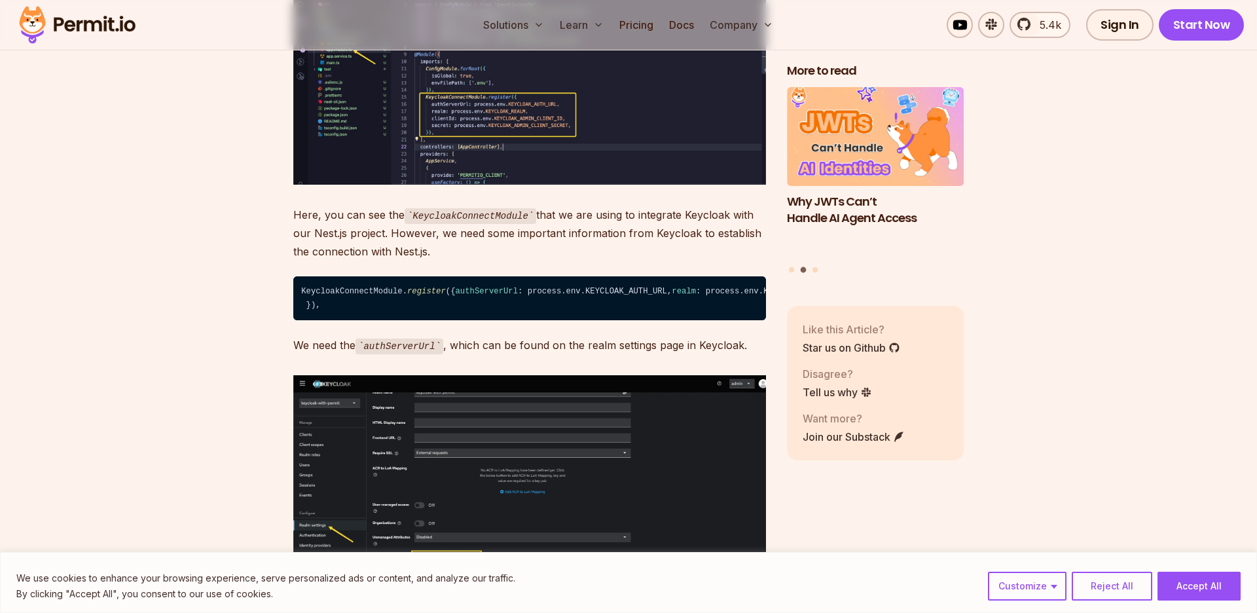
click at [350, 355] on p "We need the authServerUrl , which can be found on the realm settings page in Ke…" at bounding box center [529, 345] width 473 height 19
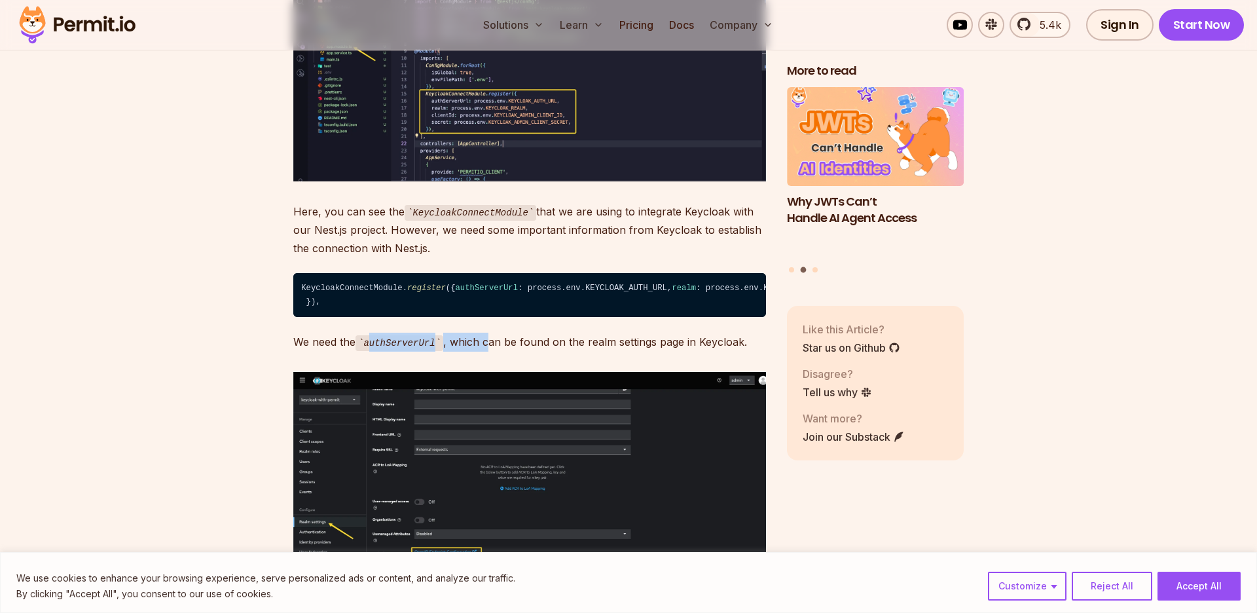
drag, startPoint x: 373, startPoint y: 379, endPoint x: 491, endPoint y: 384, distance: 118.0
click at [491, 352] on p "We need the authServerUrl , which can be found on the realm settings page in Ke…" at bounding box center [529, 342] width 473 height 19
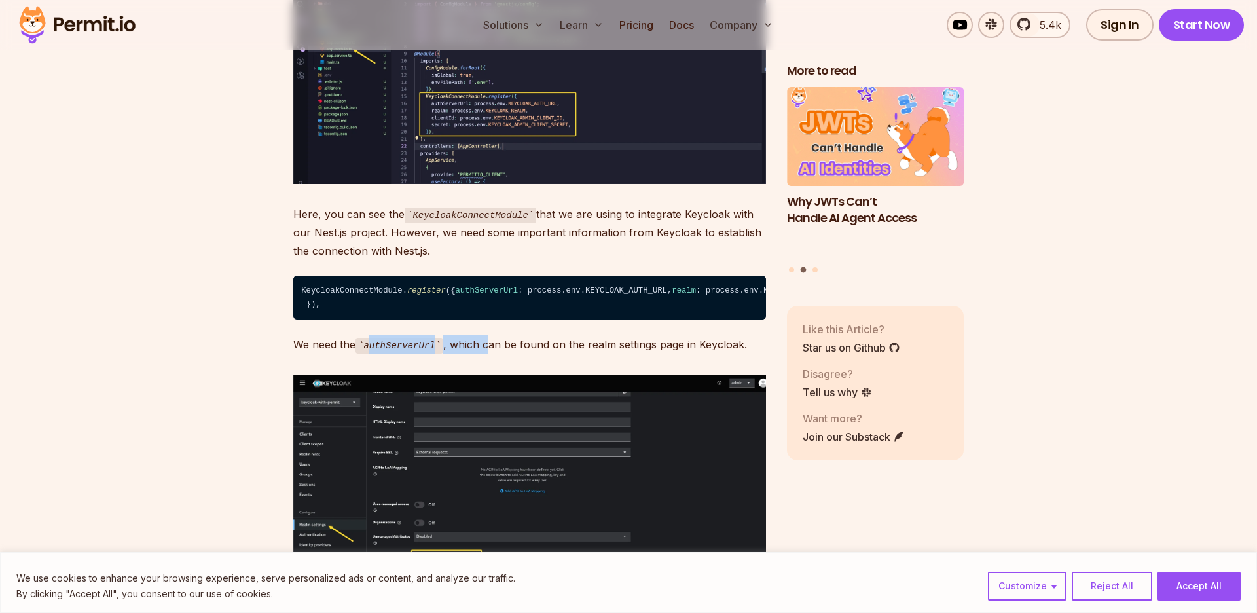
click at [491, 354] on p "We need the authServerUrl , which can be found on the realm settings page in Ke…" at bounding box center [529, 344] width 473 height 19
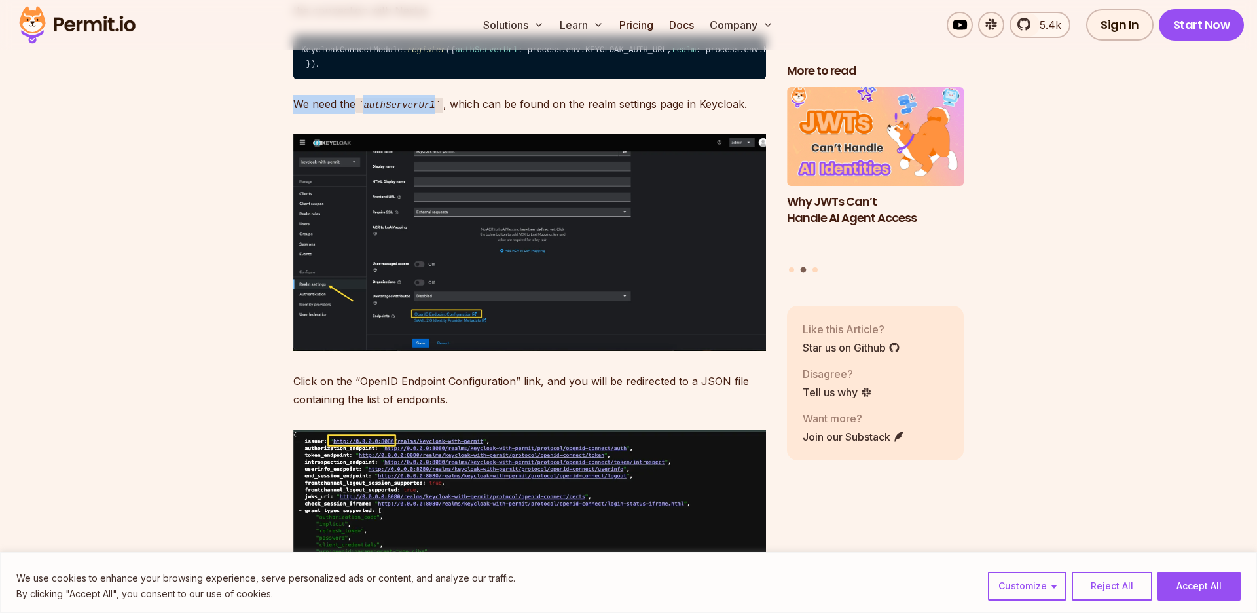
scroll to position [7651, 0]
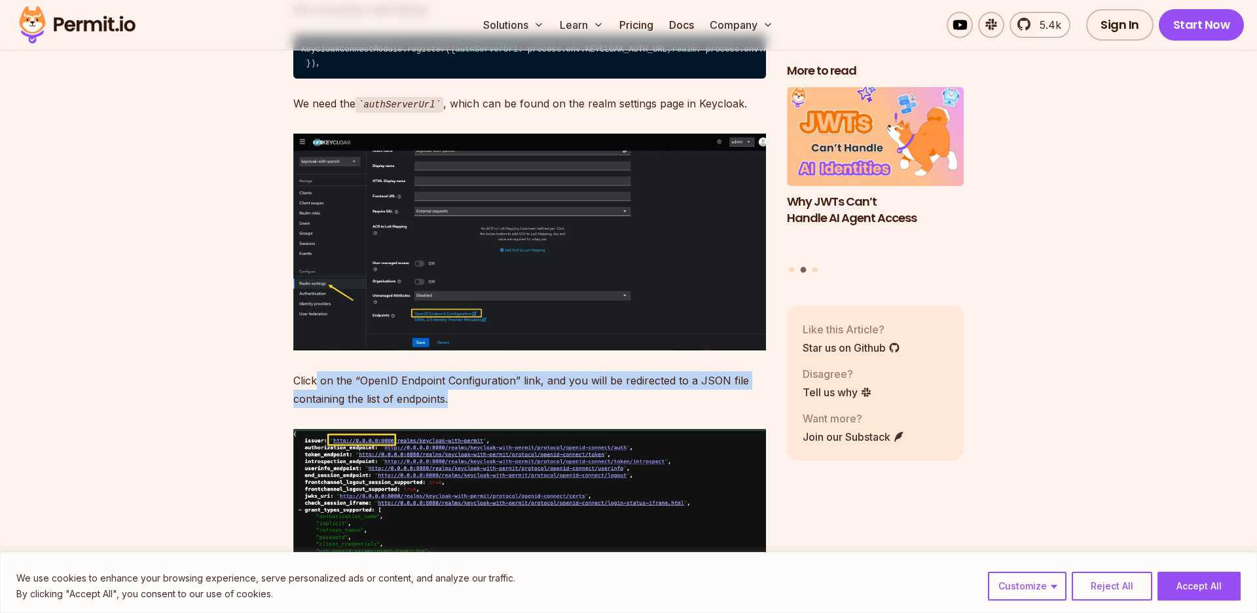
drag, startPoint x: 320, startPoint y: 415, endPoint x: 640, endPoint y: 424, distance: 321.0
click at [640, 408] on p "Click on the “OpenID Endpoint Configuration” link, and you will be redirected t…" at bounding box center [529, 389] width 473 height 37
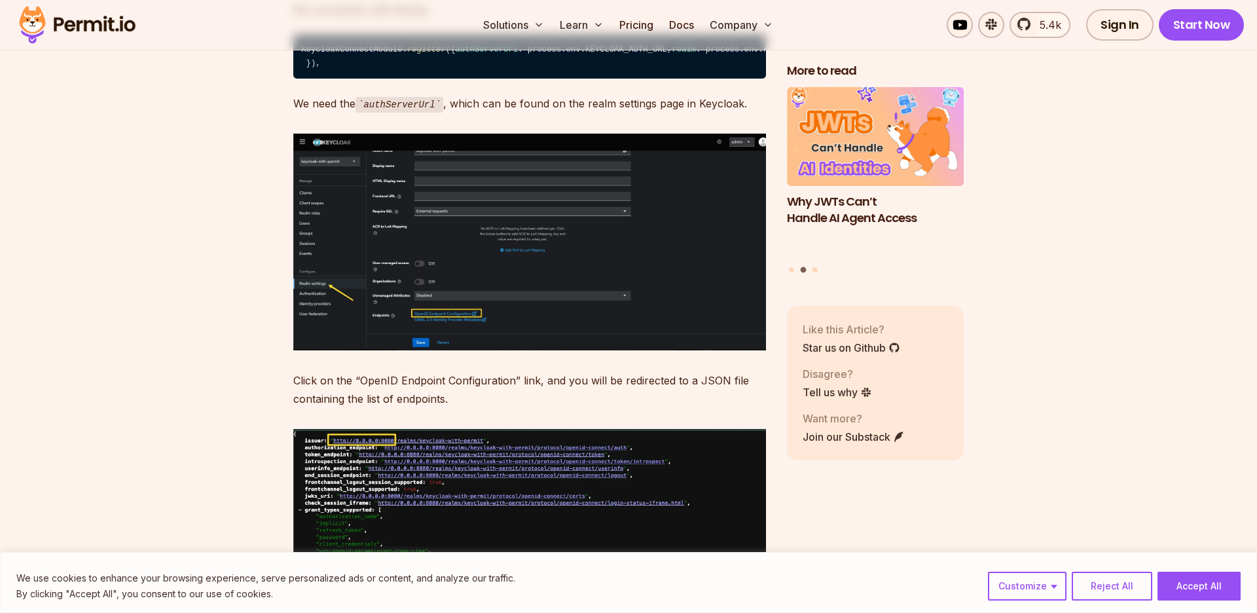
click at [640, 408] on p "Click on the “OpenID Endpoint Configuration” link, and you will be redirected t…" at bounding box center [529, 389] width 473 height 37
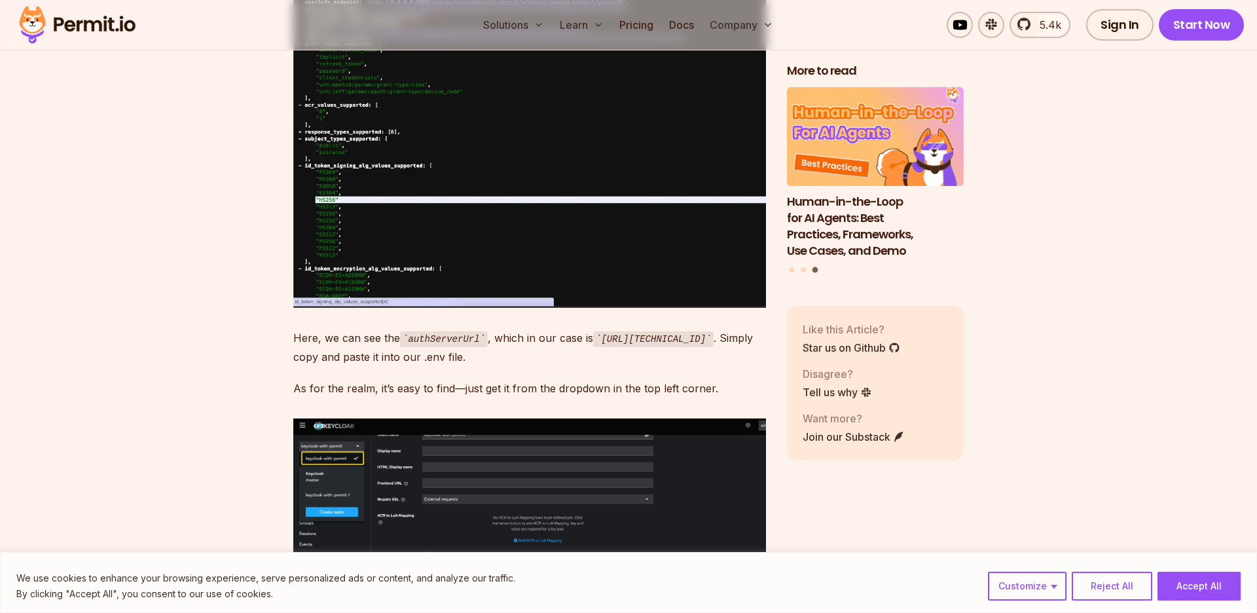
scroll to position [8195, 0]
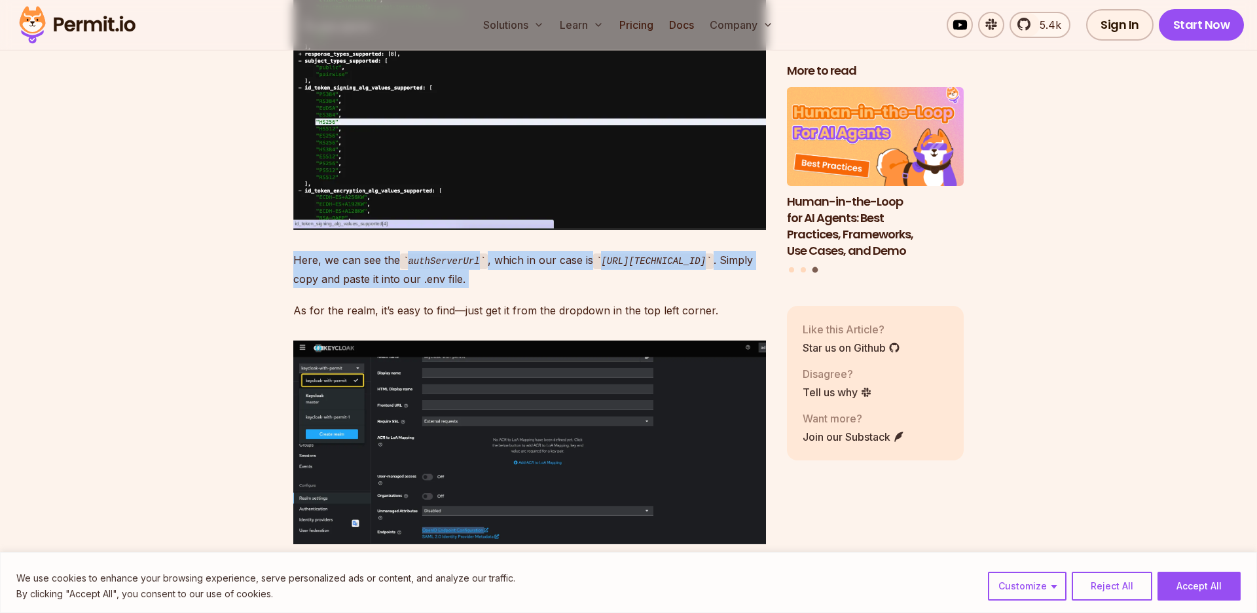
drag, startPoint x: 297, startPoint y: 295, endPoint x: 487, endPoint y: 334, distance: 194.4
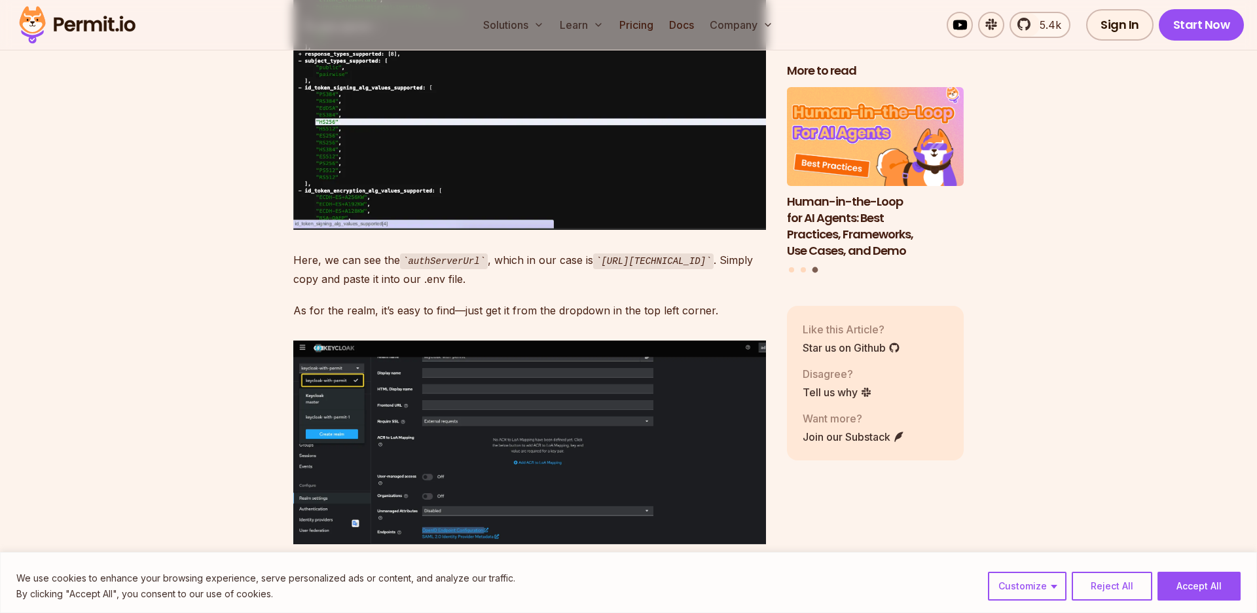
click at [447, 269] on code "authServerUrl" at bounding box center [444, 261] width 88 height 16
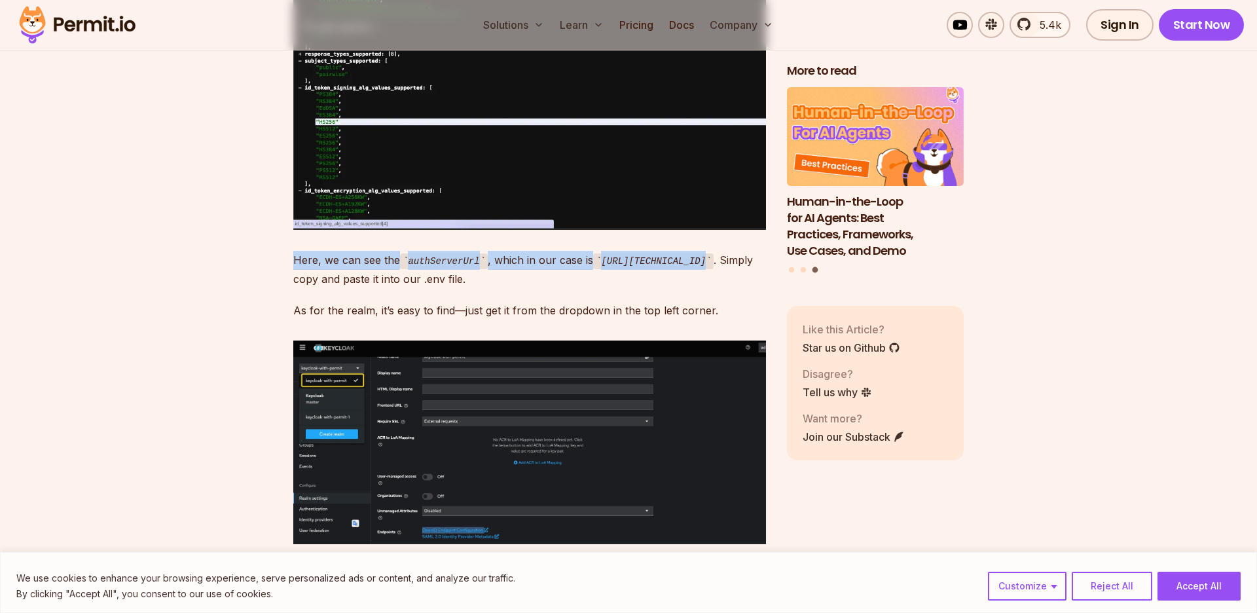
click at [448, 269] on code "authServerUrl" at bounding box center [444, 261] width 88 height 16
click at [428, 269] on code "authServerUrl" at bounding box center [444, 261] width 88 height 16
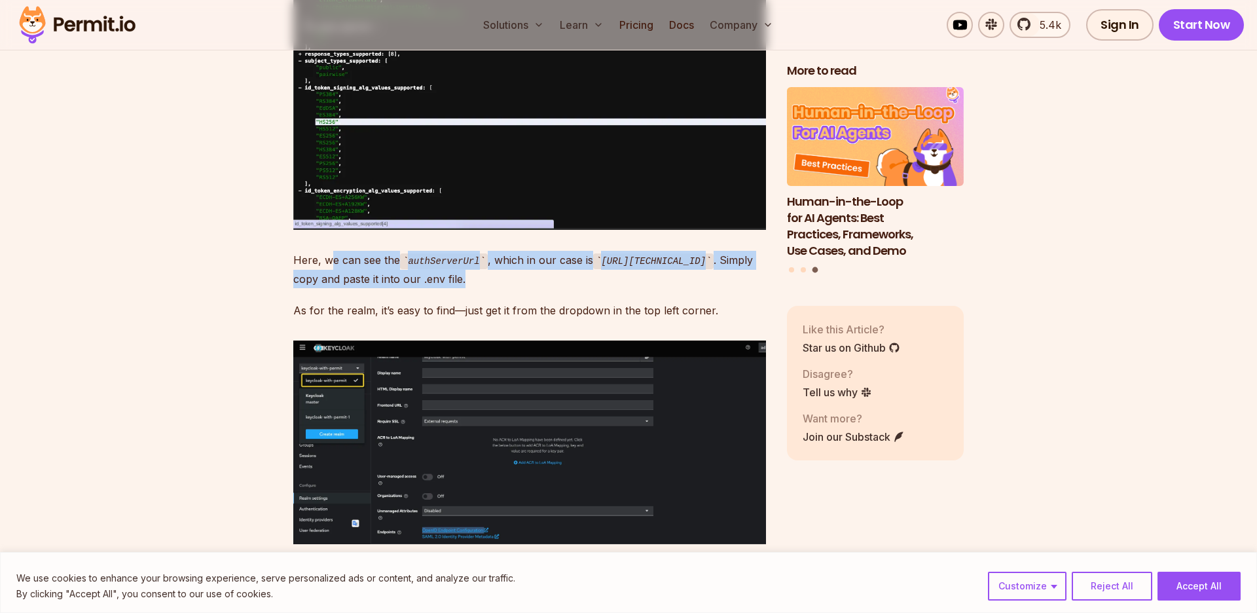
drag, startPoint x: 331, startPoint y: 292, endPoint x: 621, endPoint y: 312, distance: 290.8
click at [621, 288] on p "Here, we can see the authServerUrl , which in our case is [URL][TECHNICAL_ID] .…" at bounding box center [529, 269] width 473 height 37
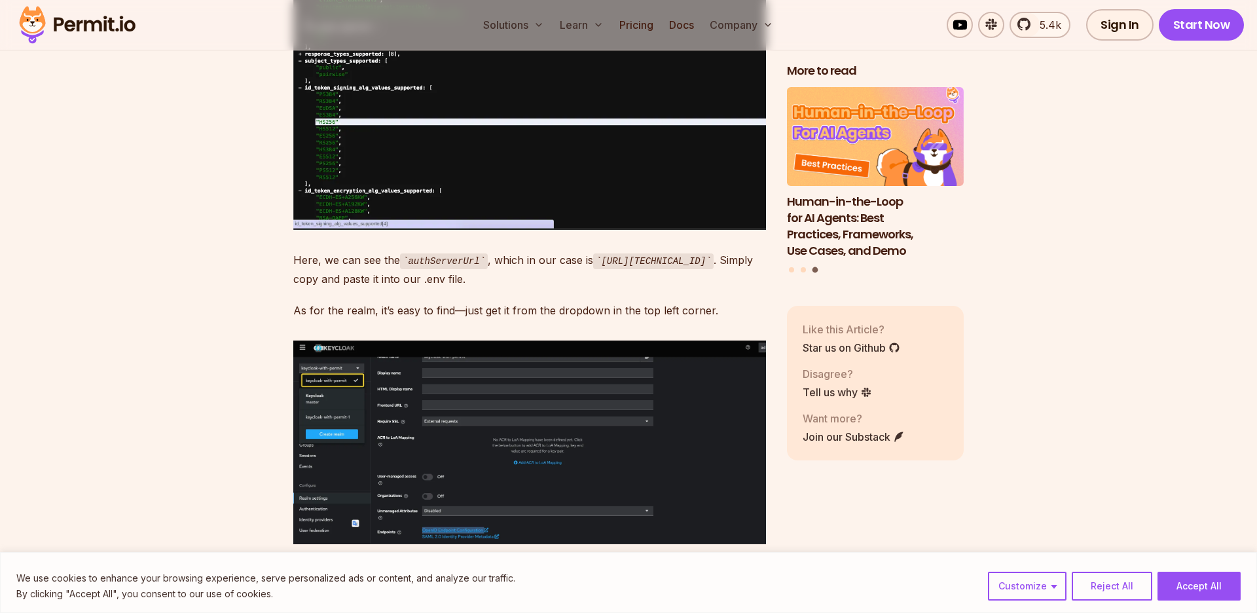
scroll to position [8210, 0]
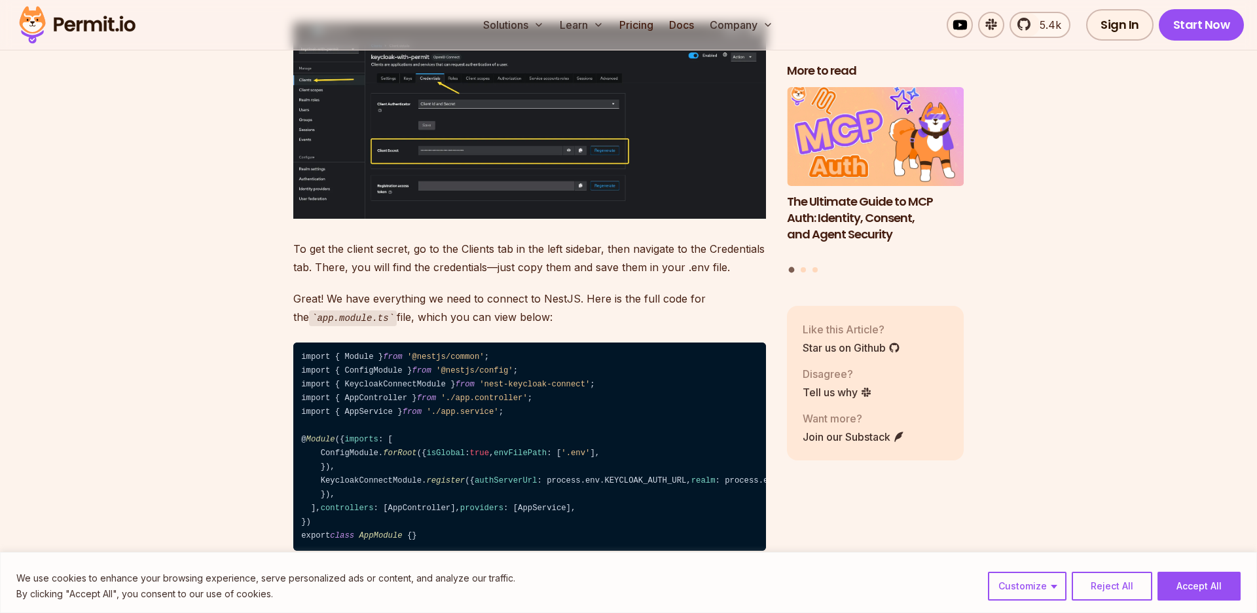
drag, startPoint x: 307, startPoint y: 289, endPoint x: 635, endPoint y: 345, distance: 332.1
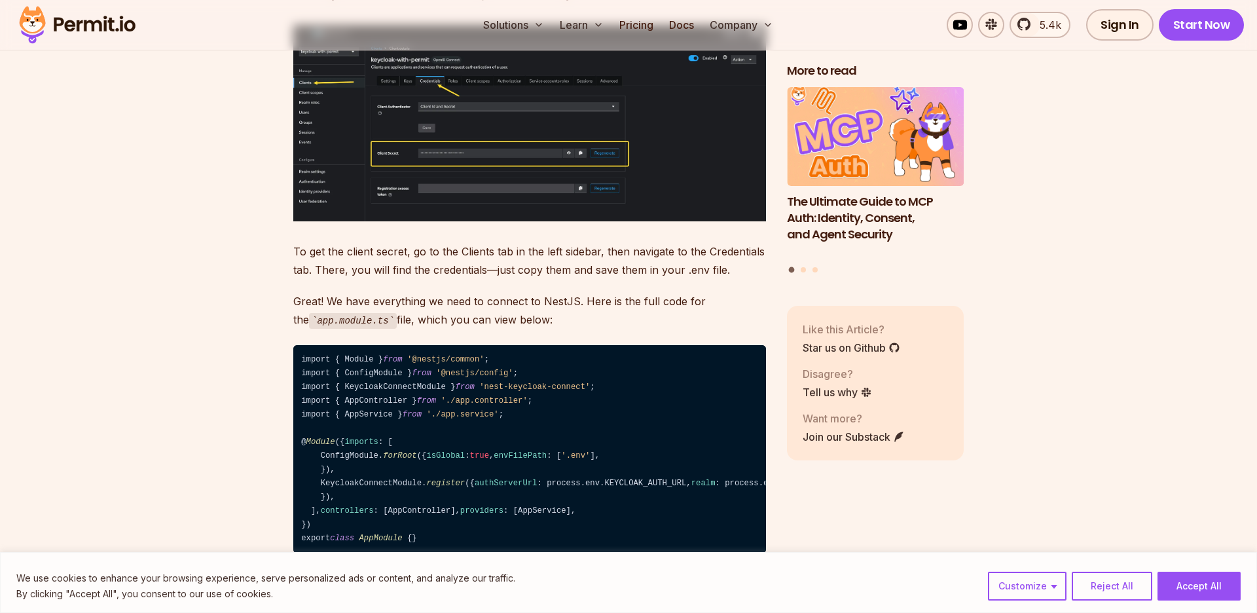
click at [635, 329] on p "Great! We have everything we need to connect to NestJS. Here is the full code f…" at bounding box center [529, 310] width 473 height 37
drag, startPoint x: 488, startPoint y: 318, endPoint x: 506, endPoint y: 294, distance: 30.0
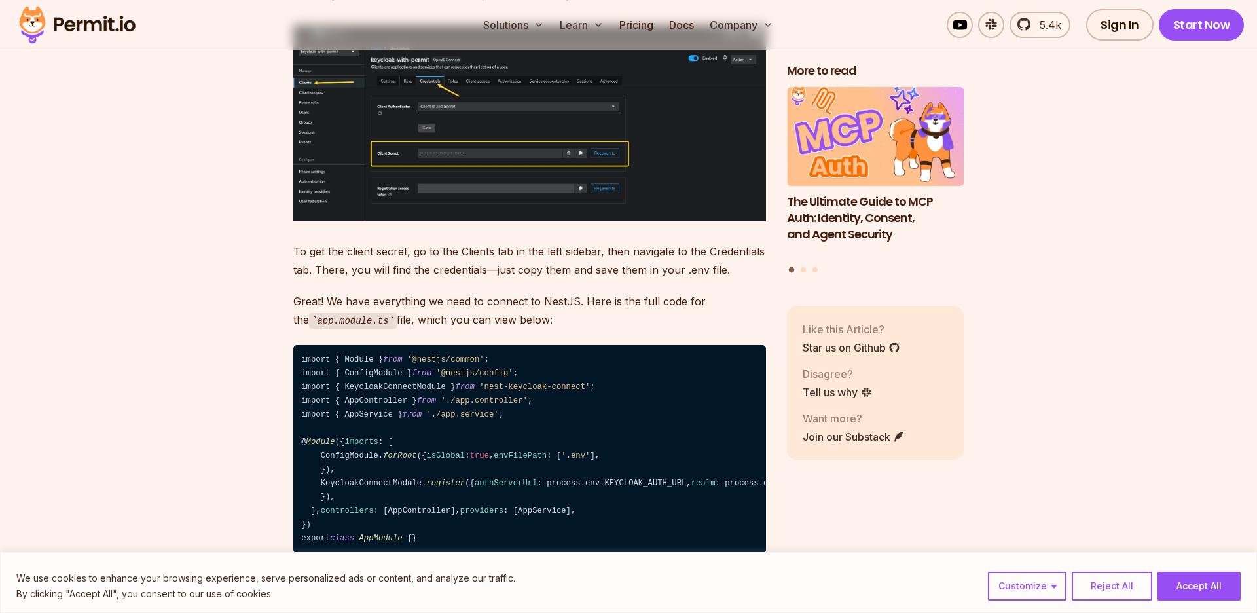
click at [506, 279] on p "To get the client secret, go to the Clients tab in the left sidebar, then navig…" at bounding box center [529, 260] width 473 height 37
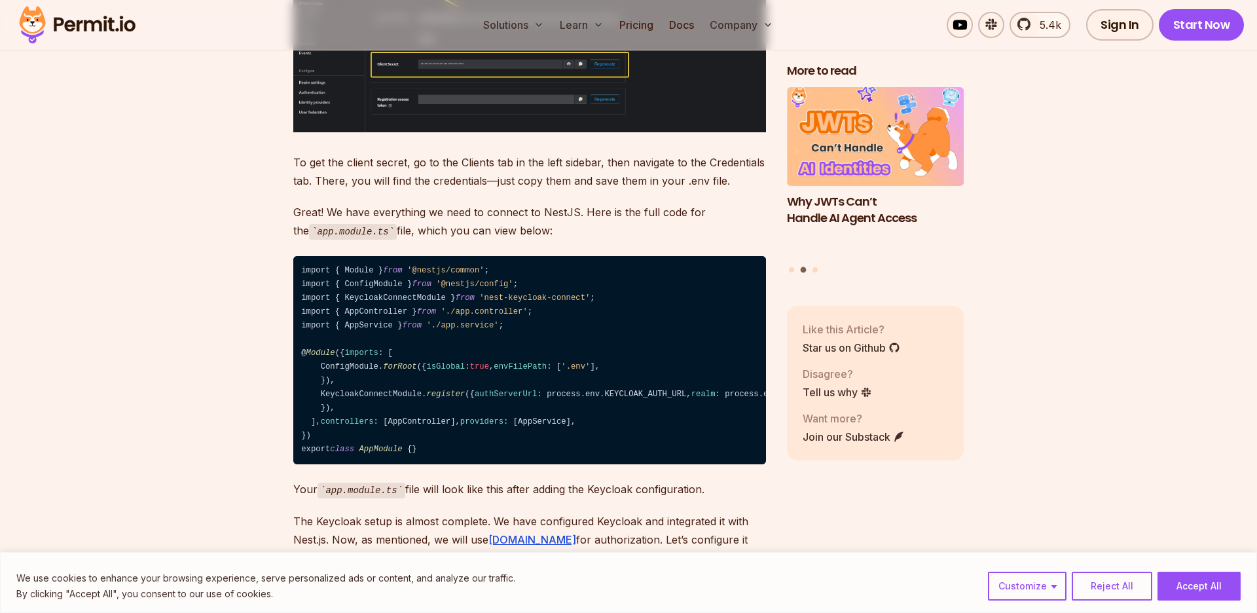
scroll to position [9132, 0]
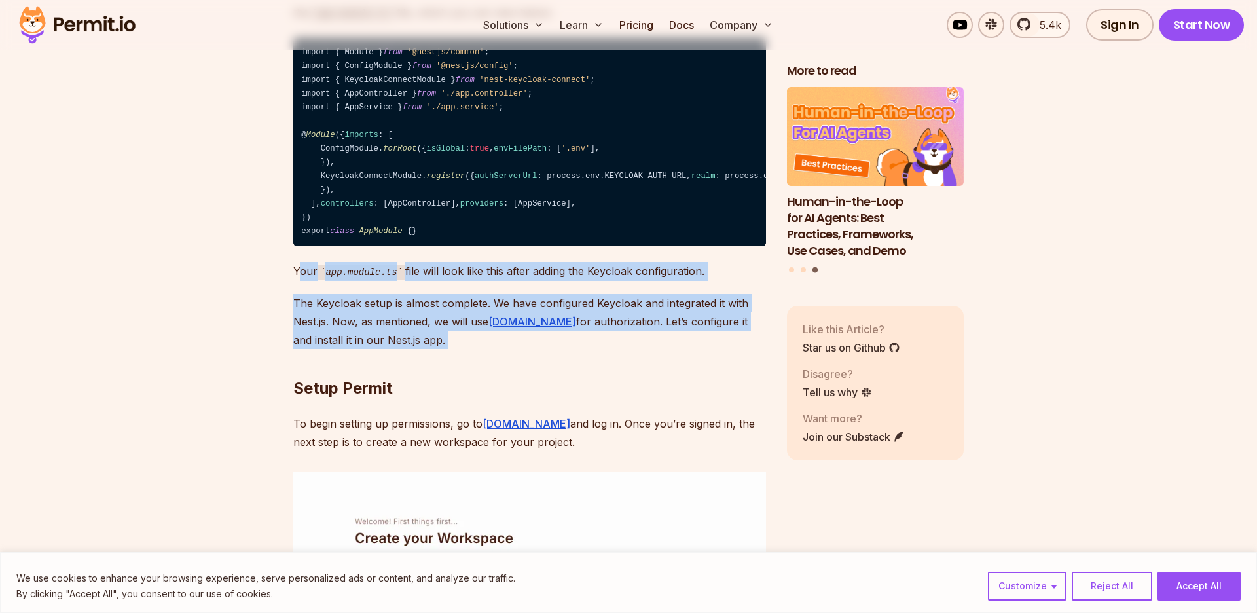
drag, startPoint x: 301, startPoint y: 429, endPoint x: 447, endPoint y: 497, distance: 161.7
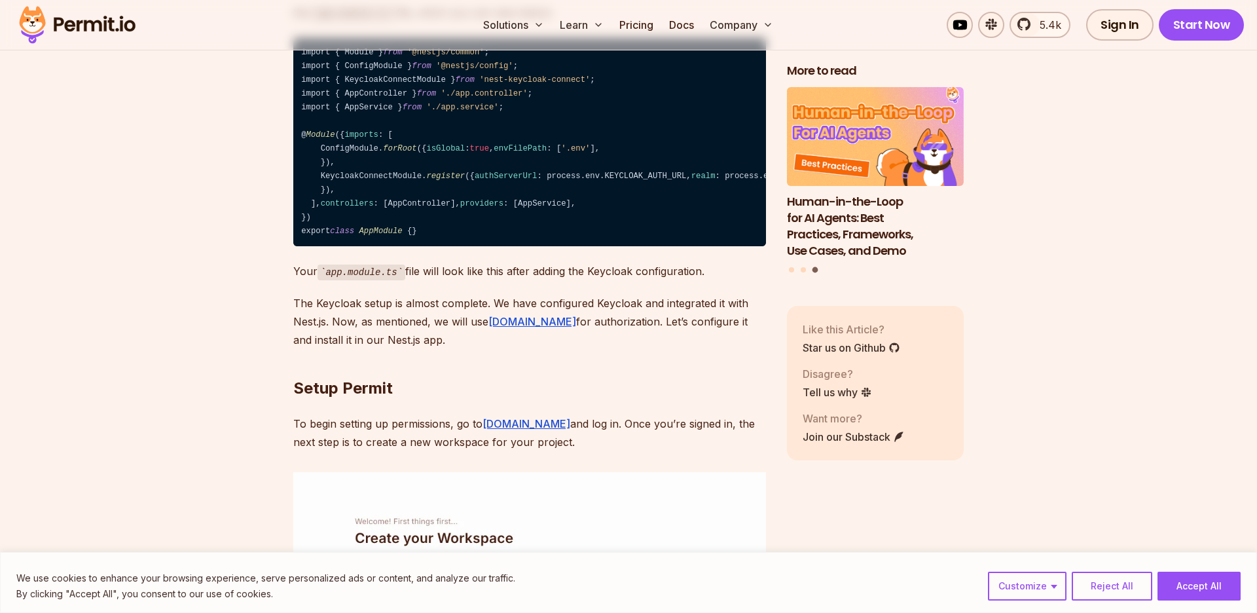
click at [447, 399] on h2 "Setup Permit" at bounding box center [529, 361] width 473 height 73
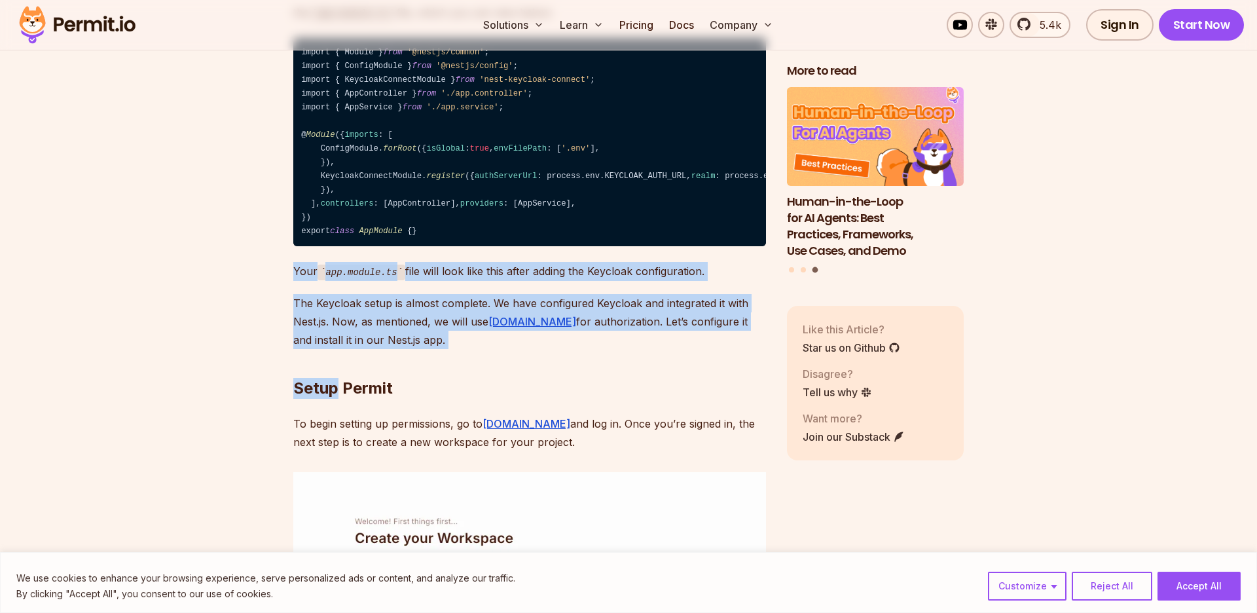
drag, startPoint x: 447, startPoint y: 497, endPoint x: 278, endPoint y: 430, distance: 182.3
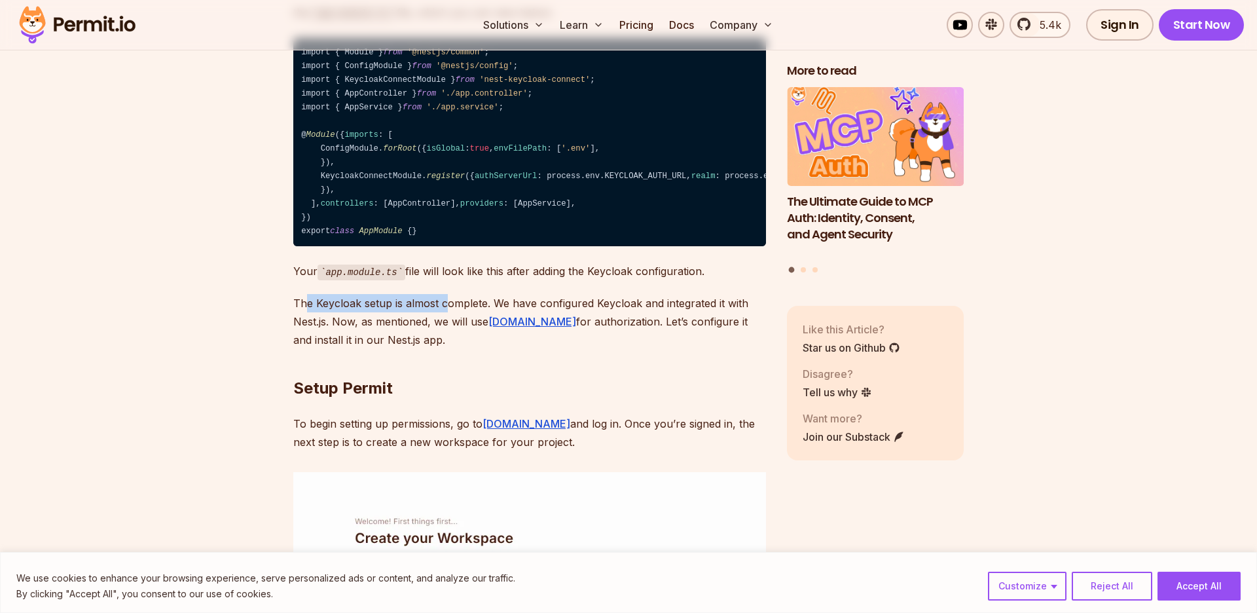
drag, startPoint x: 309, startPoint y: 457, endPoint x: 445, endPoint y: 467, distance: 135.9
click at [445, 349] on p "The Keycloak setup is almost complete. We have configured Keycloak and integrat…" at bounding box center [529, 321] width 473 height 55
drag, startPoint x: 505, startPoint y: 463, endPoint x: 641, endPoint y: 463, distance: 136.2
click at [641, 349] on p "The Keycloak setup is almost complete. We have configured Keycloak and integrat…" at bounding box center [529, 321] width 473 height 55
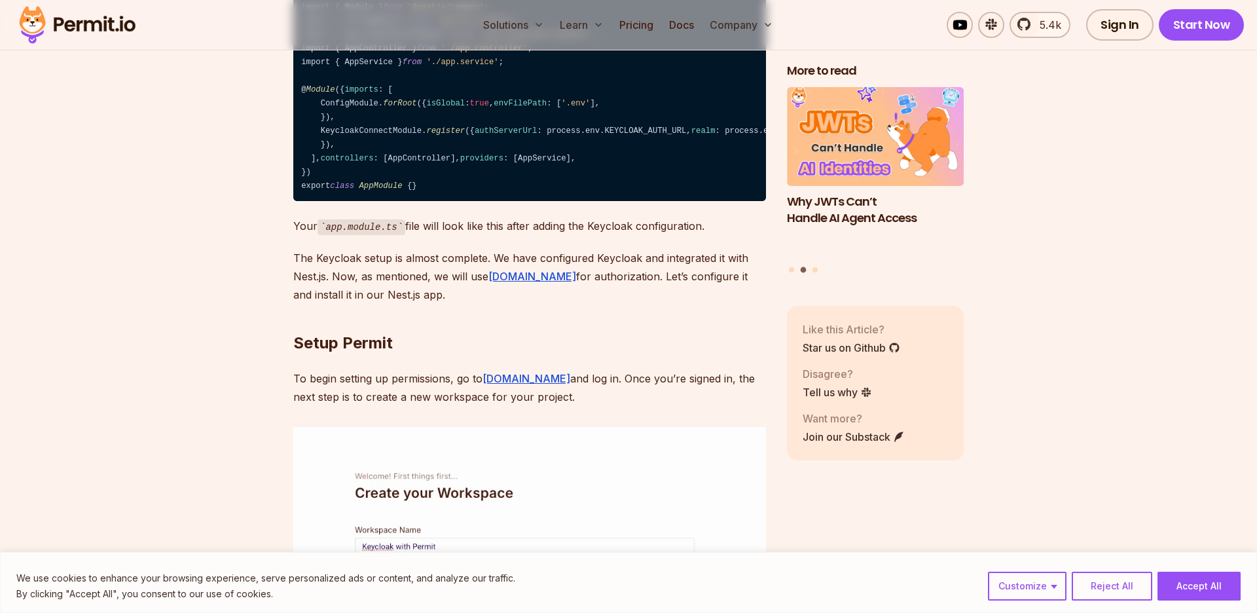
scroll to position [9192, 0]
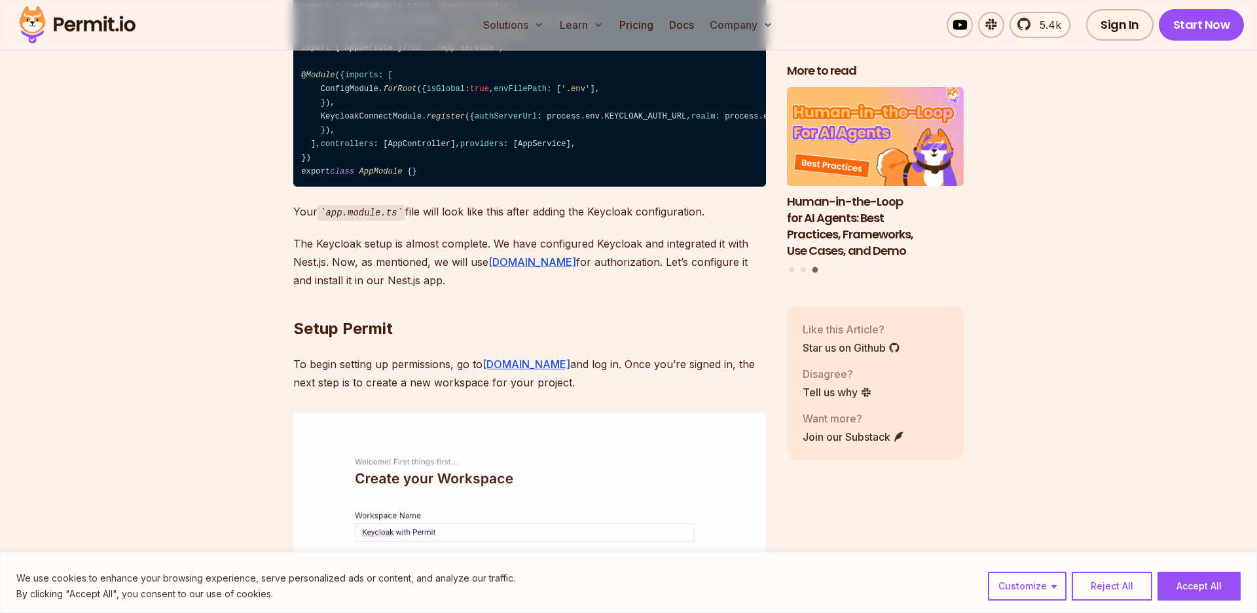
click at [293, 289] on p "The Keycloak setup is almost complete. We have configured Keycloak and integrat…" at bounding box center [529, 261] width 473 height 55
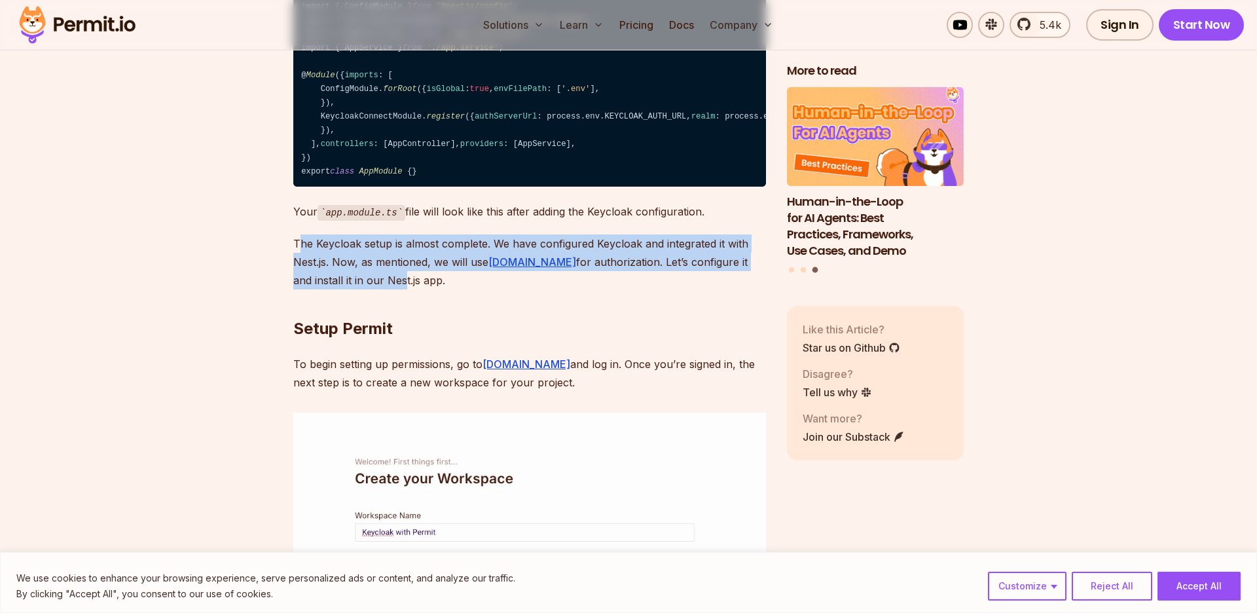
drag, startPoint x: 300, startPoint y: 398, endPoint x: 346, endPoint y: 432, distance: 57.5
click at [346, 289] on p "The Keycloak setup is almost complete. We have configured Keycloak and integrat…" at bounding box center [529, 261] width 473 height 55
drag, startPoint x: 346, startPoint y: 432, endPoint x: 346, endPoint y: 447, distance: 15.1
click at [346, 289] on p "The Keycloak setup is almost complete. We have configured Keycloak and integrat…" at bounding box center [529, 261] width 473 height 55
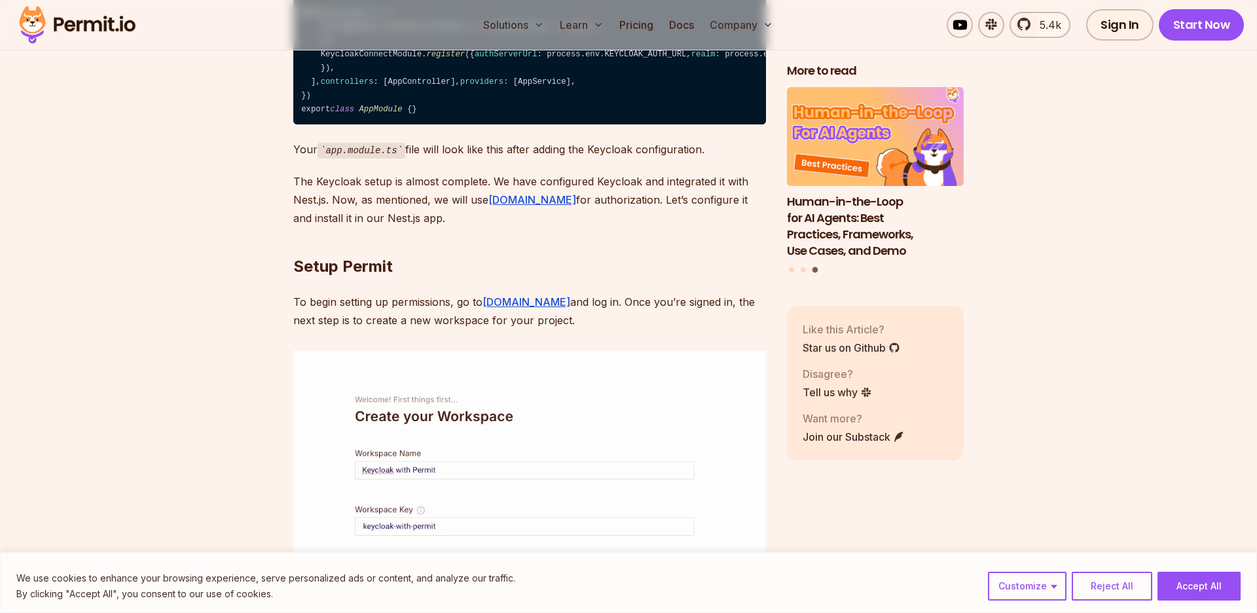
scroll to position [9257, 0]
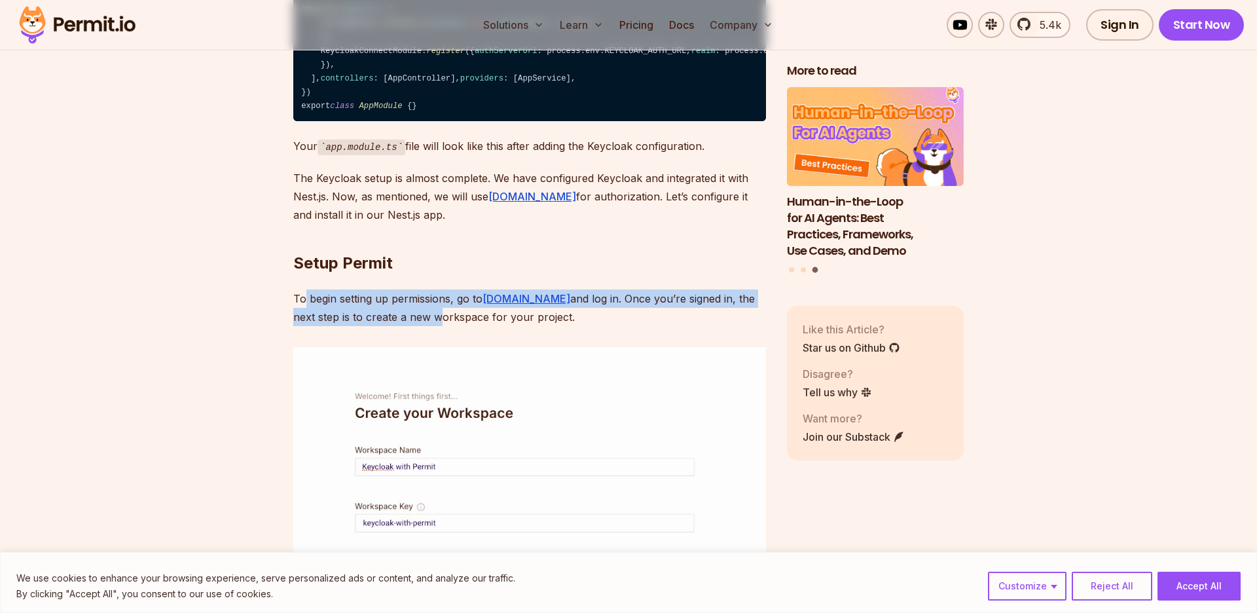
drag, startPoint x: 306, startPoint y: 449, endPoint x: 411, endPoint y: 479, distance: 109.0
click at [411, 326] on p "To begin setting up permissions, go to [DOMAIN_NAME] and log in. Once you’re si…" at bounding box center [529, 307] width 473 height 37
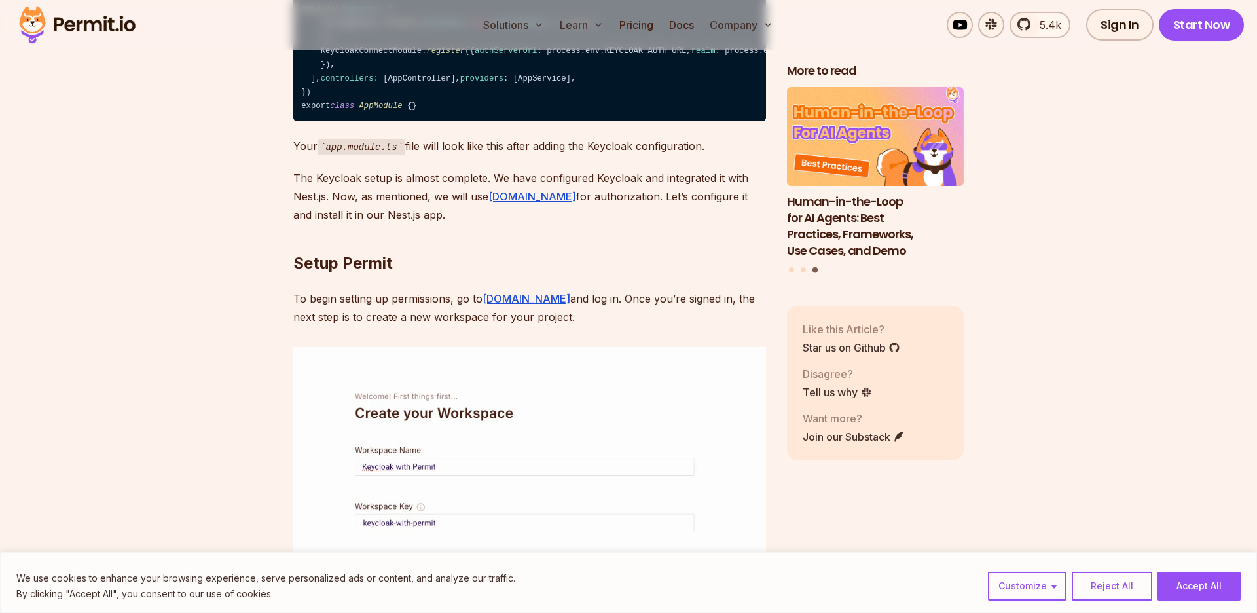
click at [400, 326] on p "To begin setting up permissions, go to [DOMAIN_NAME] and log in. Once you’re si…" at bounding box center [529, 307] width 473 height 37
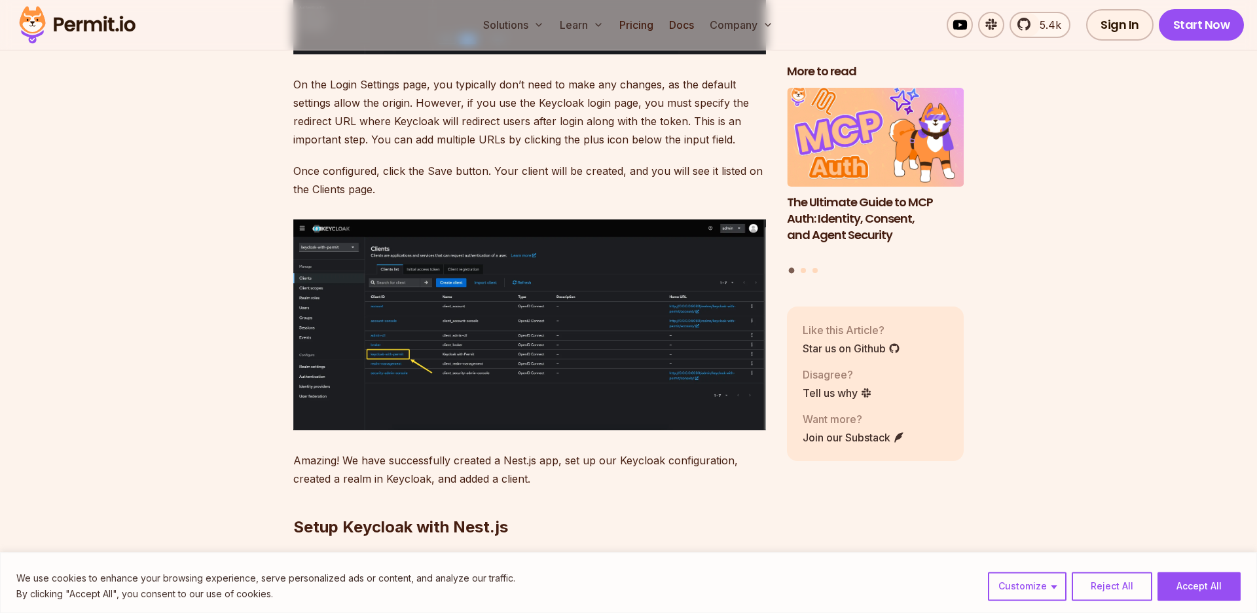
scroll to position [6649, 0]
